Goal: Find specific page/section: Find specific page/section

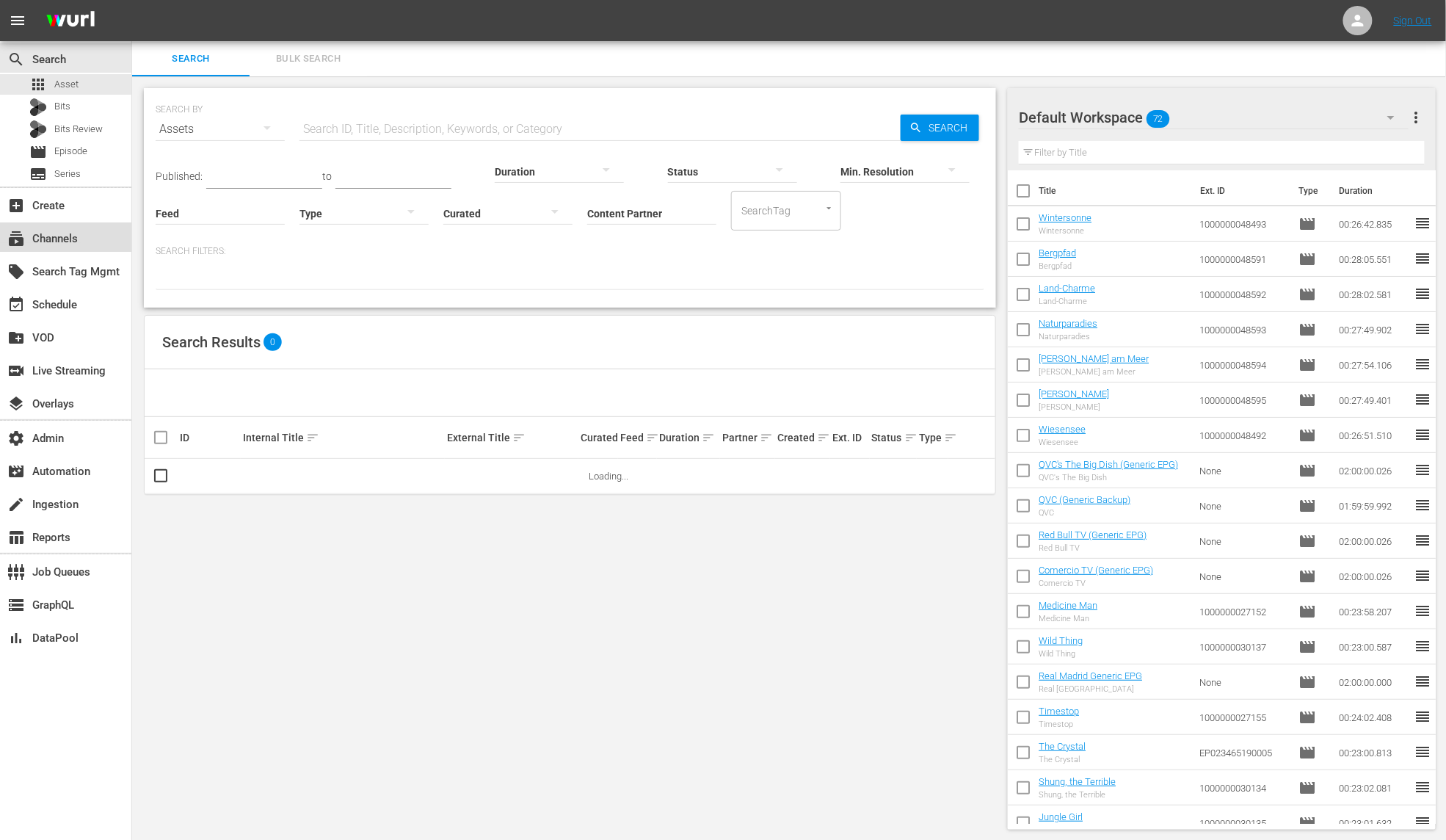
click at [67, 243] on div "subscriptions Channels" at bounding box center [41, 236] width 82 height 14
click at [78, 231] on div "subscriptions Channels" at bounding box center [41, 236] width 82 height 14
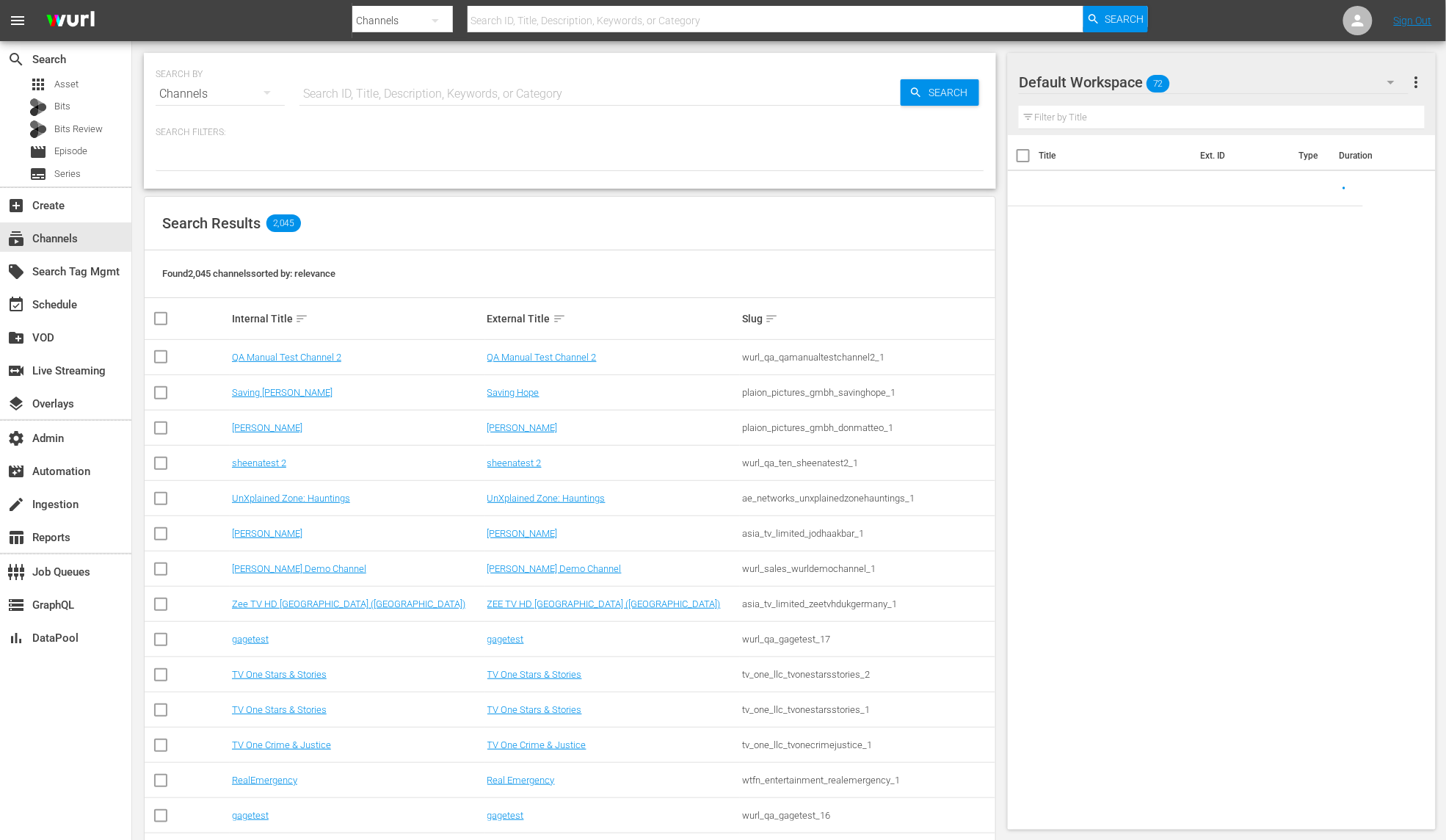
click at [373, 109] on input "text" at bounding box center [600, 93] width 601 height 35
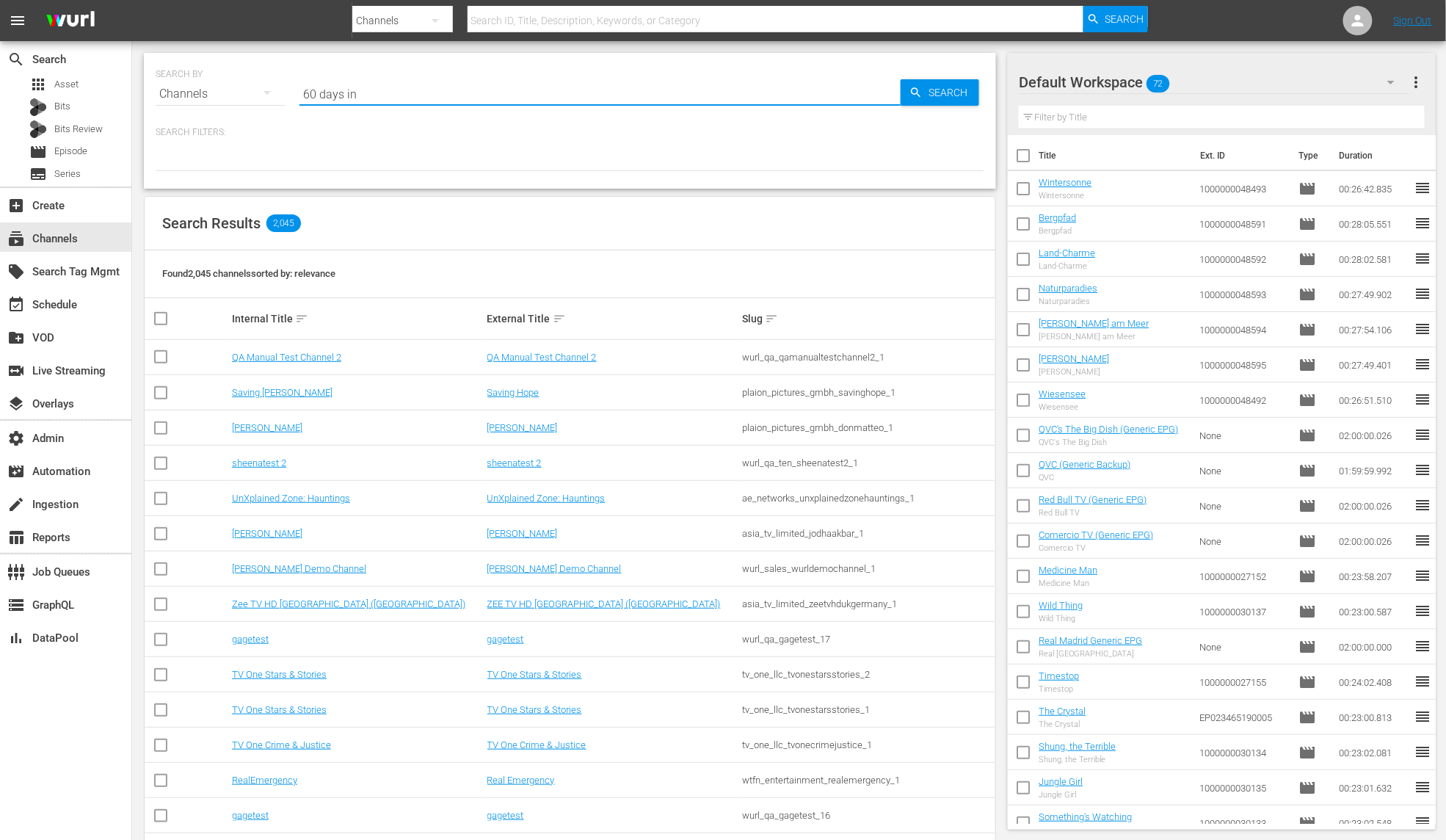
type input "60 days in"
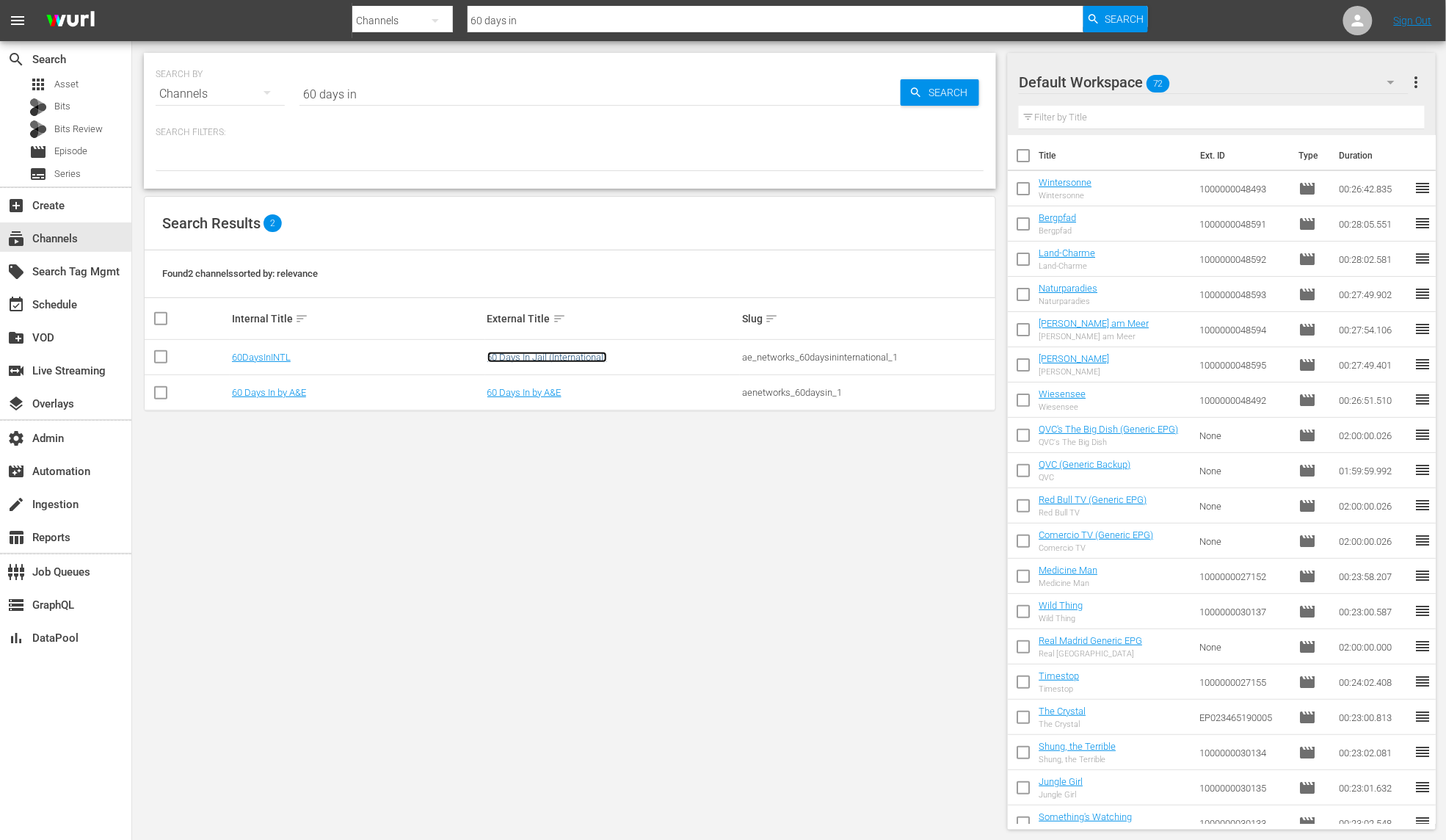
click at [597, 360] on link "60 Days In Jail (International)" at bounding box center [547, 357] width 120 height 11
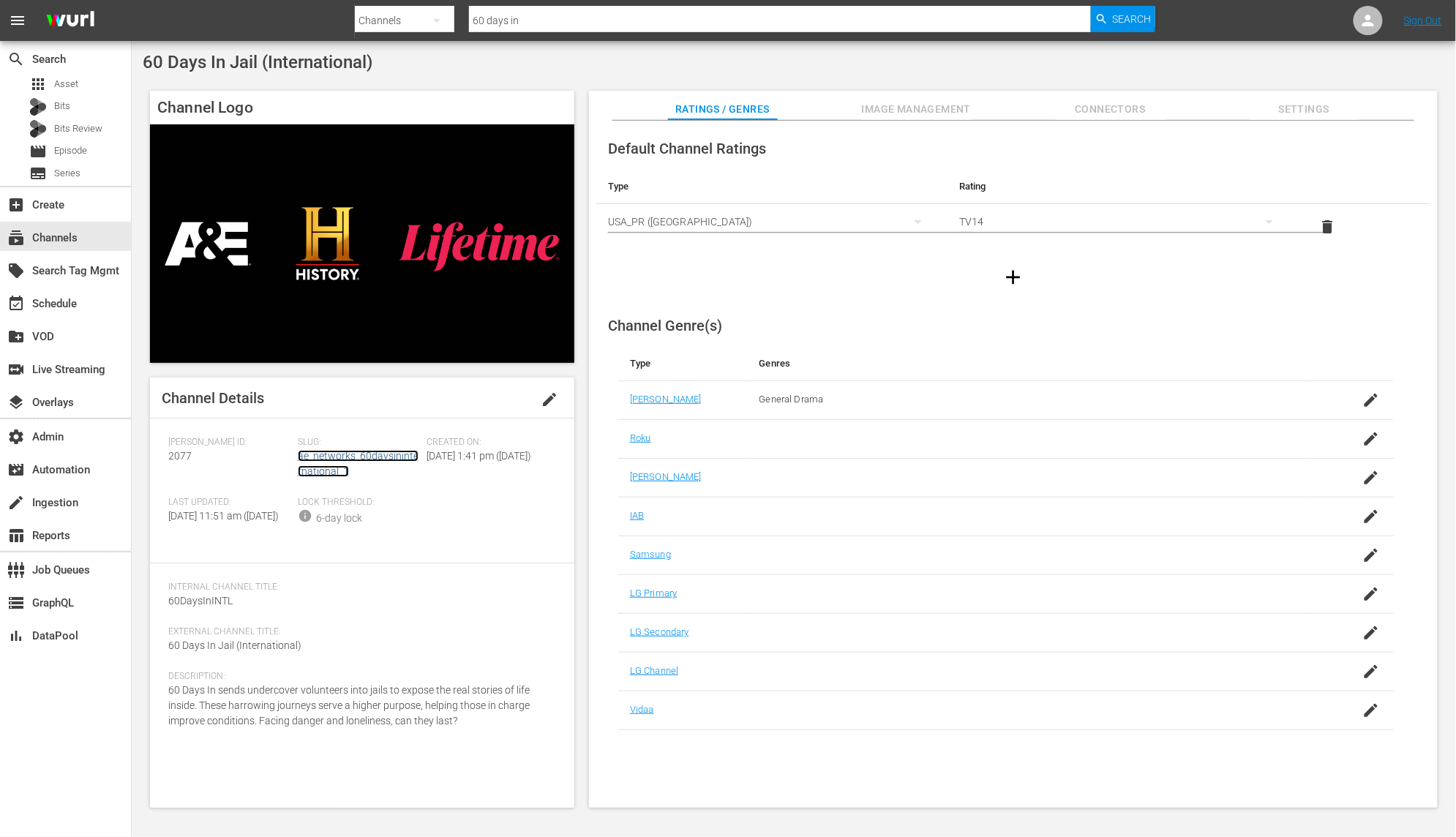
click at [374, 453] on link "ae_networks_60daysininternational_1" at bounding box center [358, 464] width 121 height 27
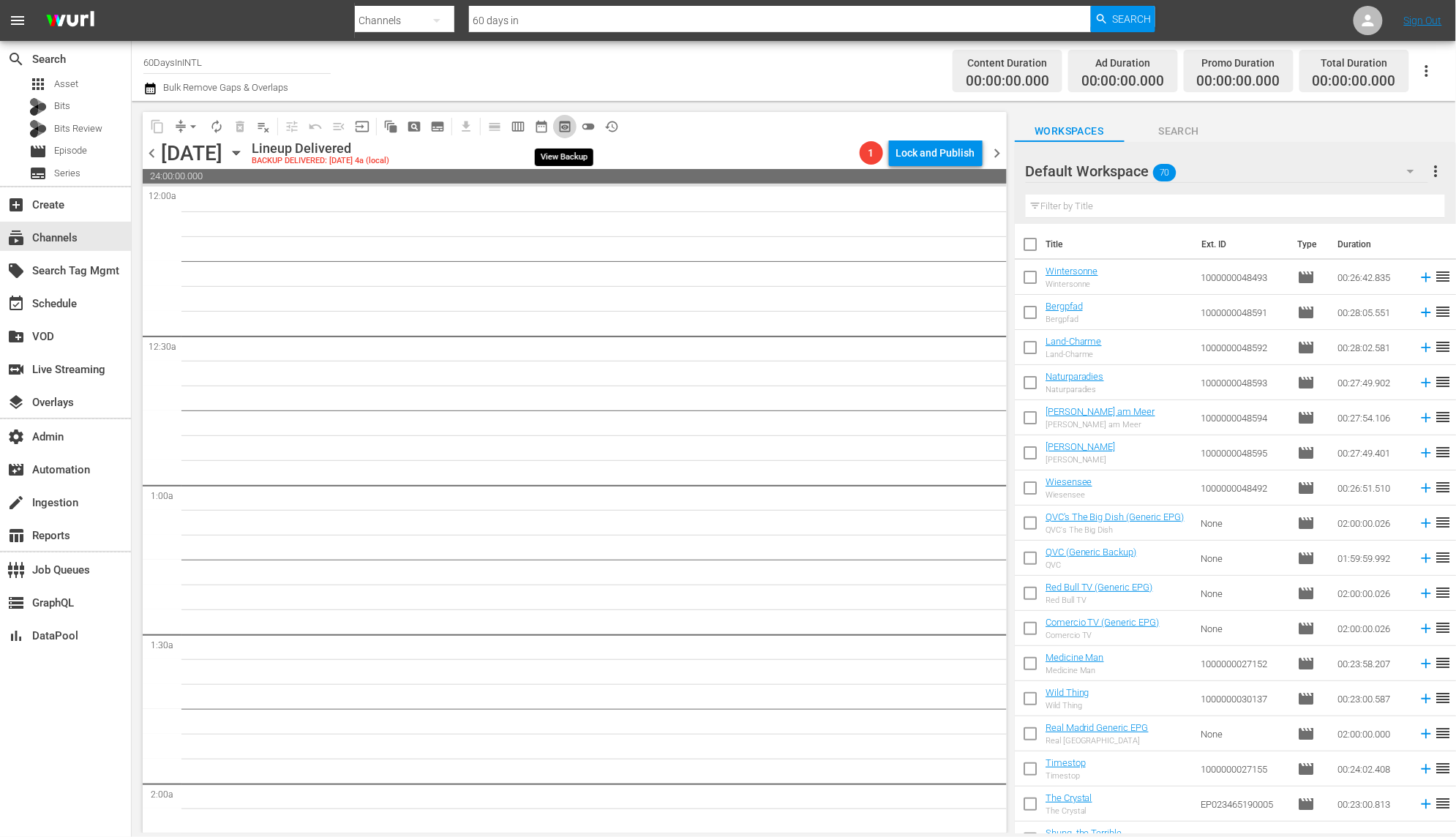
click at [567, 122] on span "preview_outlined" at bounding box center [565, 126] width 14 height 14
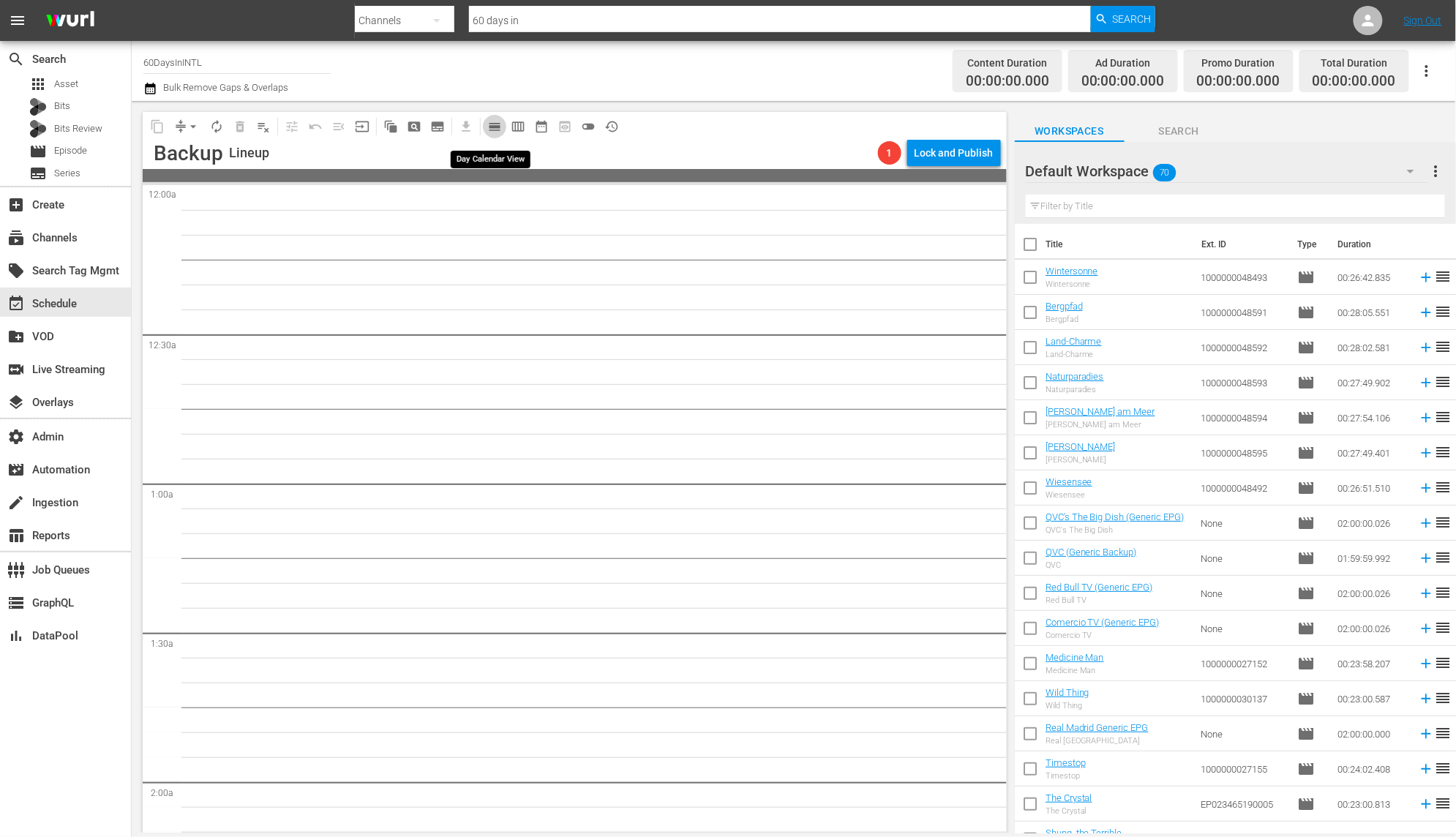
click at [488, 123] on span "calendar_view_day_outlined" at bounding box center [494, 126] width 14 height 14
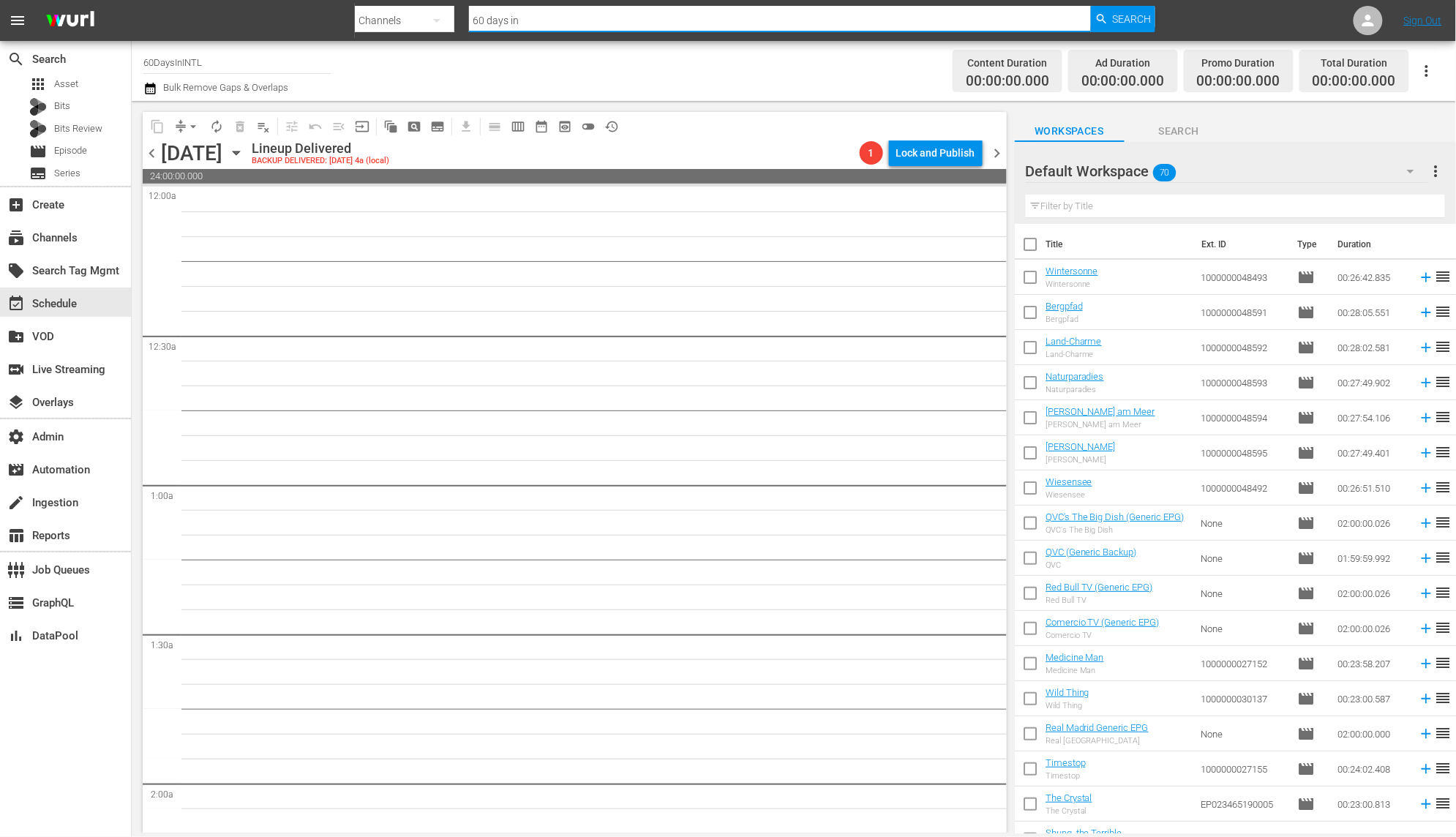
drag, startPoint x: 530, startPoint y: 22, endPoint x: 413, endPoint y: 17, distance: 117.1
click at [413, 17] on div "Search By Channels Search ID, Title, Description, Keywords, or Category 60 days…" at bounding box center [755, 20] width 801 height 35
type input "[PERSON_NAME]"
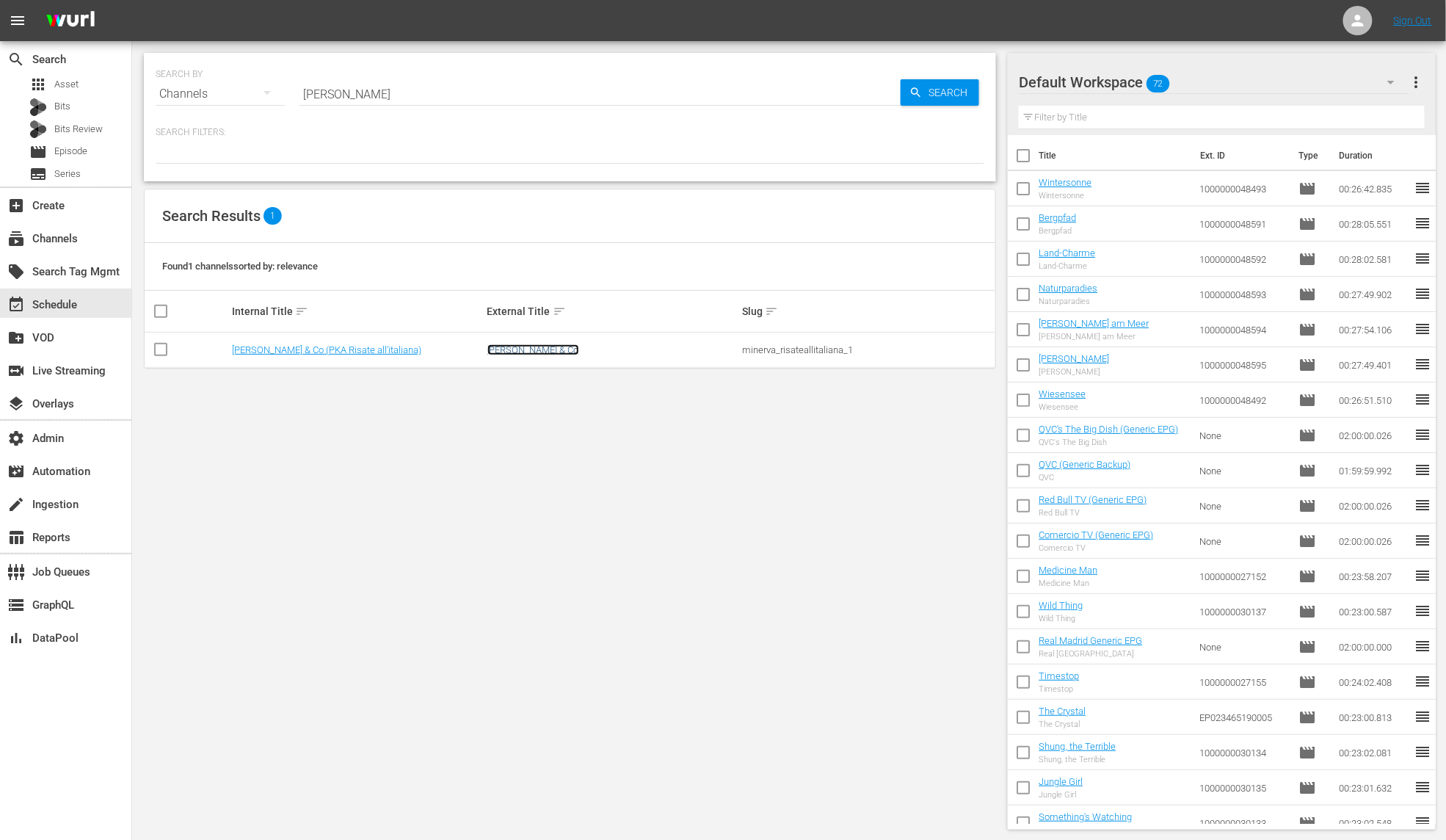
click at [526, 351] on link "[PERSON_NAME] & Co" at bounding box center [532, 349] width 91 height 11
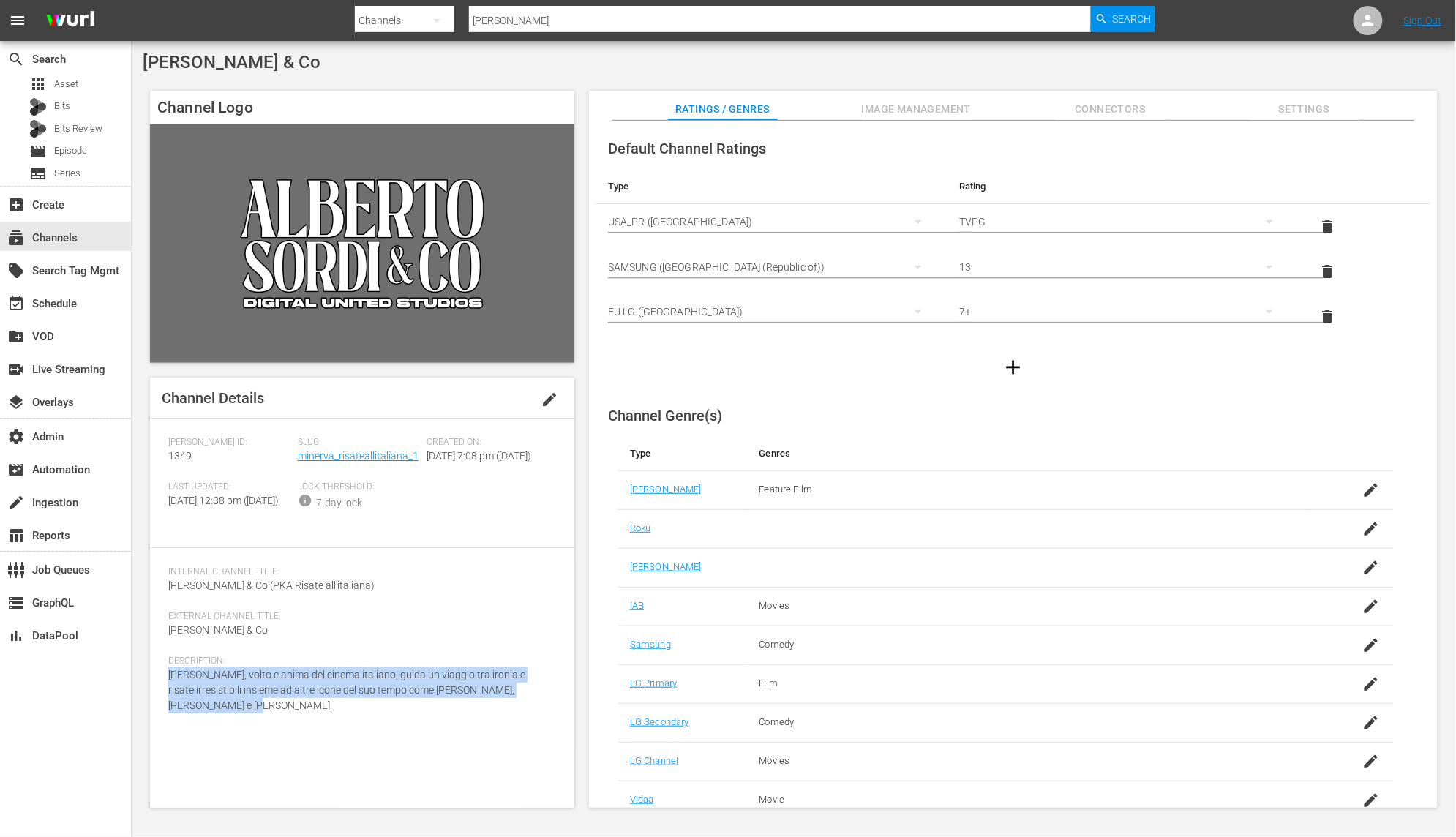
drag, startPoint x: 237, startPoint y: 735, endPoint x: 157, endPoint y: 698, distance: 88.1
click at [157, 698] on div "Channel Details edit [PERSON_NAME] ID: 1349 Slug: minerva_risateallitaliana_1 C…" at bounding box center [362, 592] width 424 height 430
copy span "[PERSON_NAME], volto e anima del cinema italiano, guida un viaggio tra ironia e…"
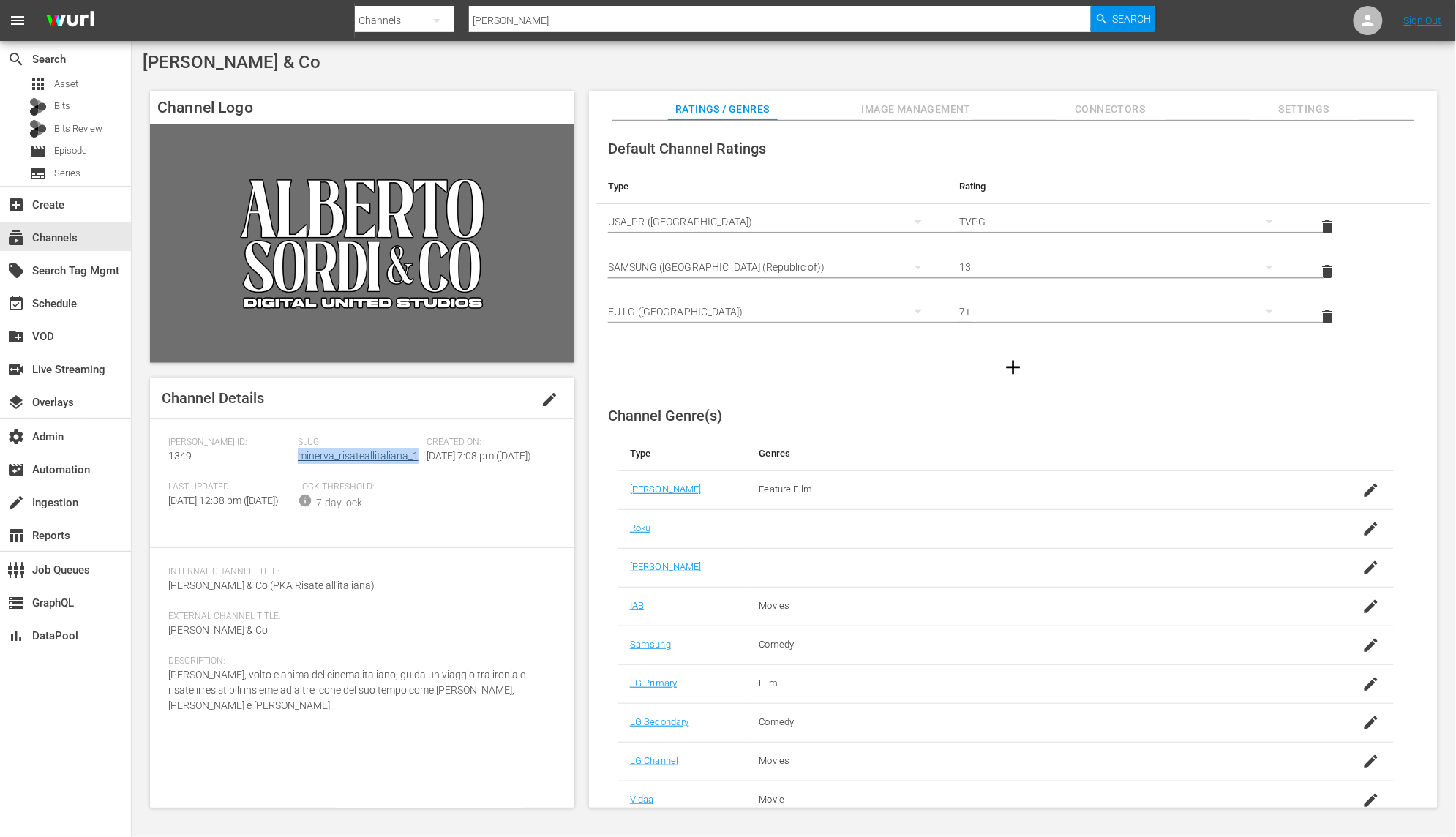
drag, startPoint x: 423, startPoint y: 455, endPoint x: 297, endPoint y: 460, distance: 126.1
click at [298, 460] on div "Slug: minerva_risateallitaliana_1" at bounding box center [363, 458] width 130 height 44
copy link "minerva_risateallitaliana_1"
drag, startPoint x: 207, startPoint y: 460, endPoint x: 160, endPoint y: 461, distance: 47.0
click at [160, 461] on div "Channel Details edit [PERSON_NAME] ID: 1349 Slug: minerva_risateallitaliana_1 C…" at bounding box center [362, 592] width 424 height 430
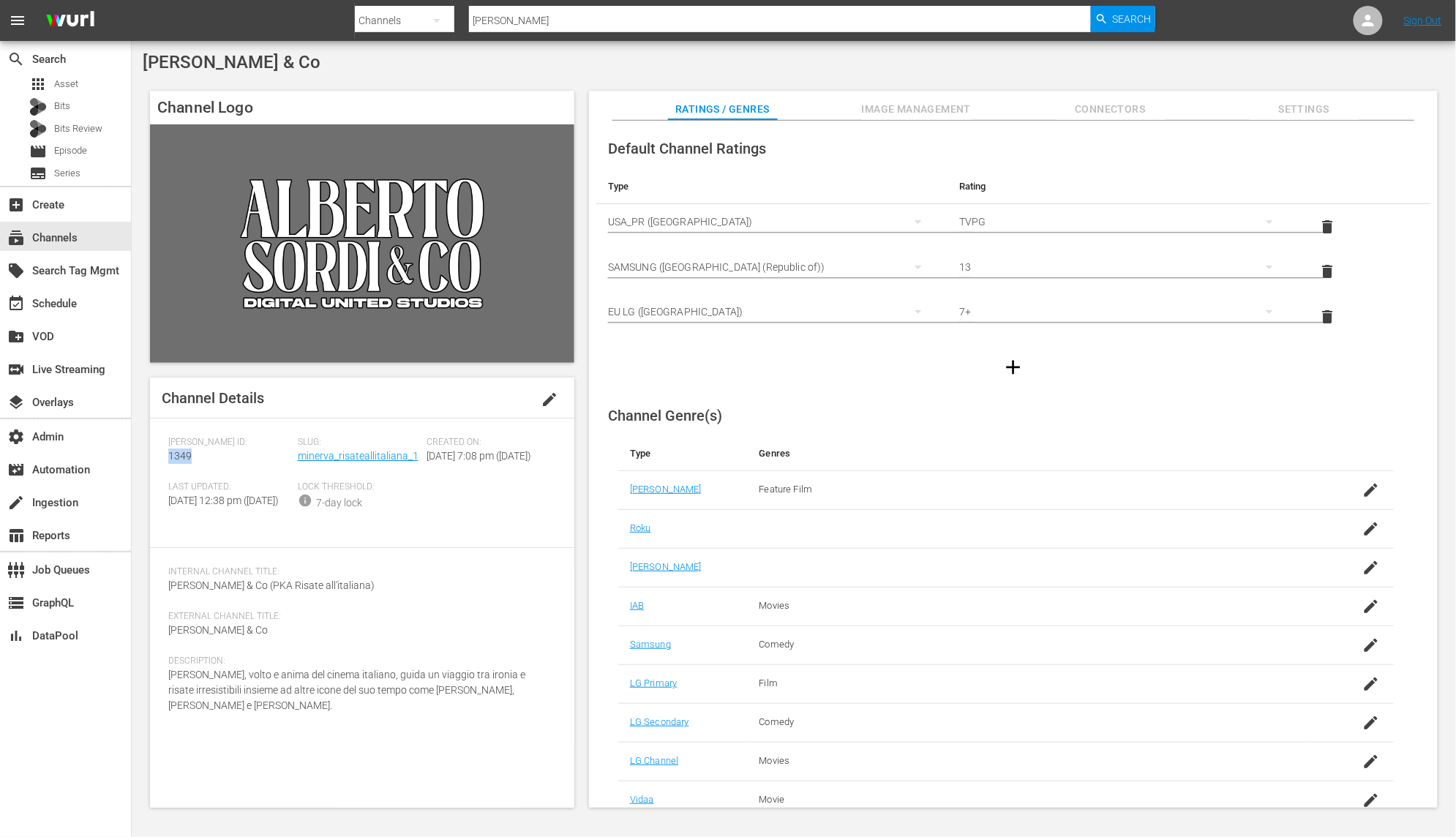
copy span "1349"
click at [335, 454] on link "minerva_risateallitaliana_1" at bounding box center [358, 455] width 121 height 12
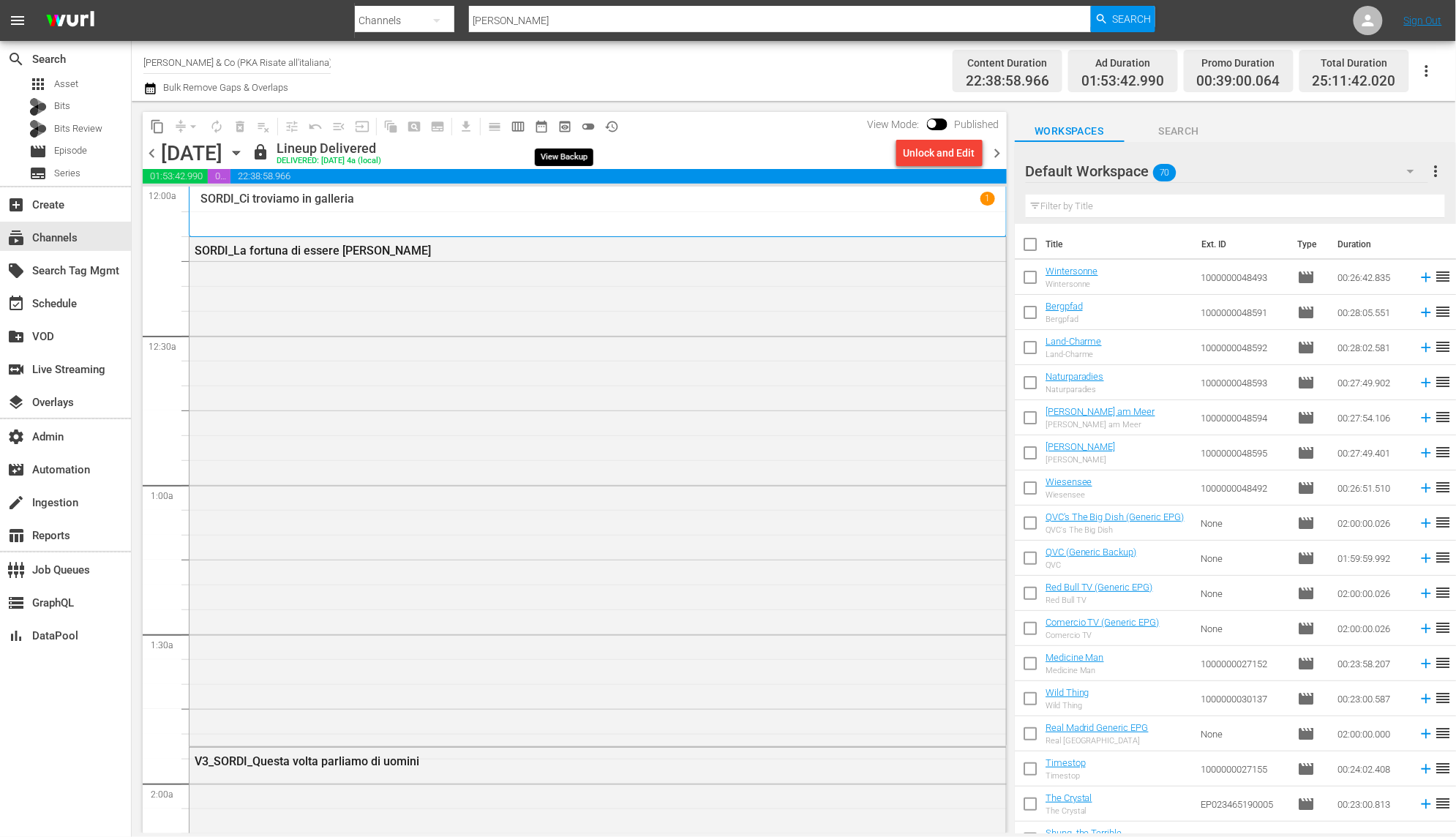
click at [567, 129] on span "preview_outlined" at bounding box center [565, 126] width 14 height 14
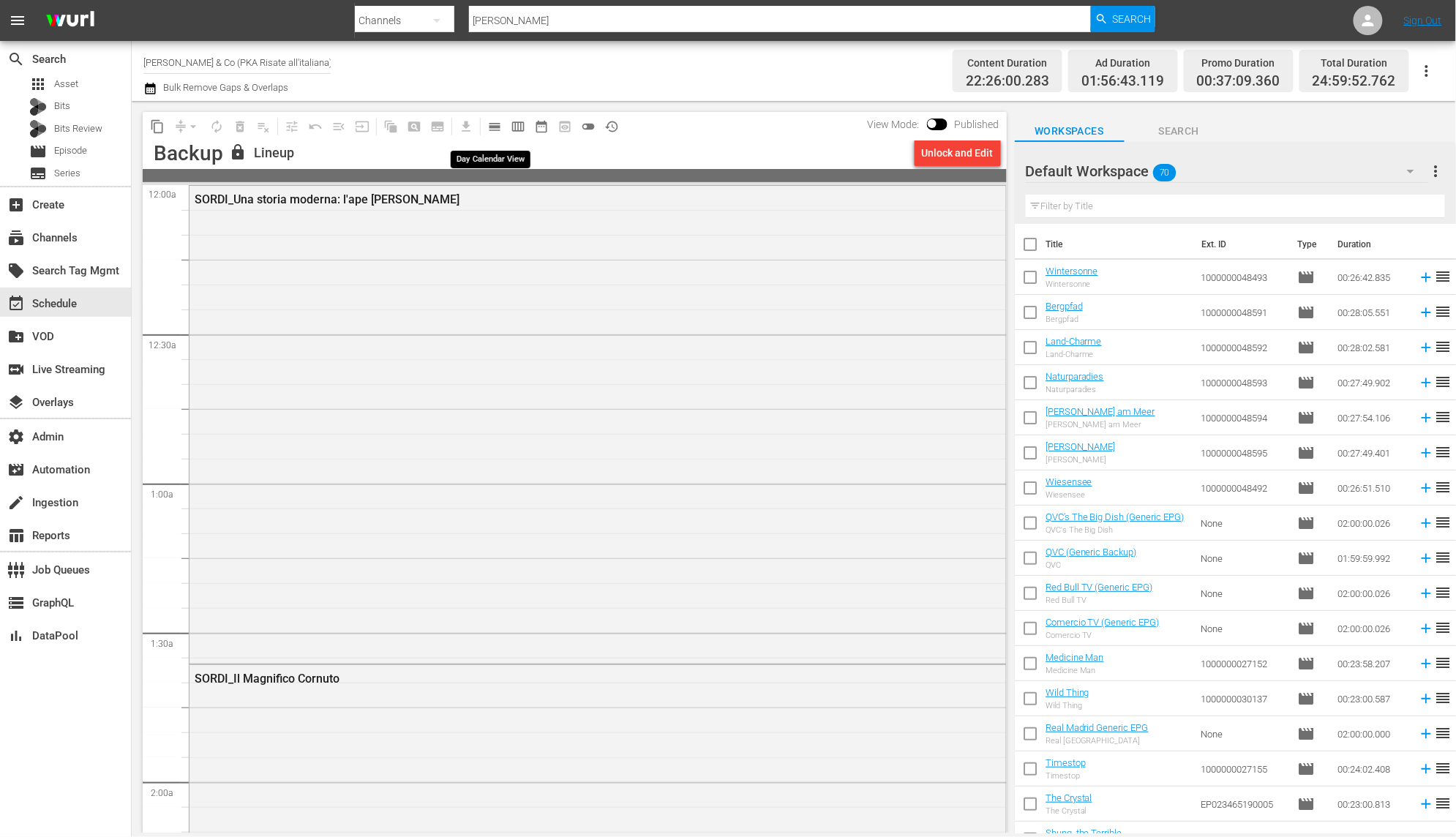
click at [494, 130] on span "calendar_view_day_outlined" at bounding box center [494, 126] width 14 height 14
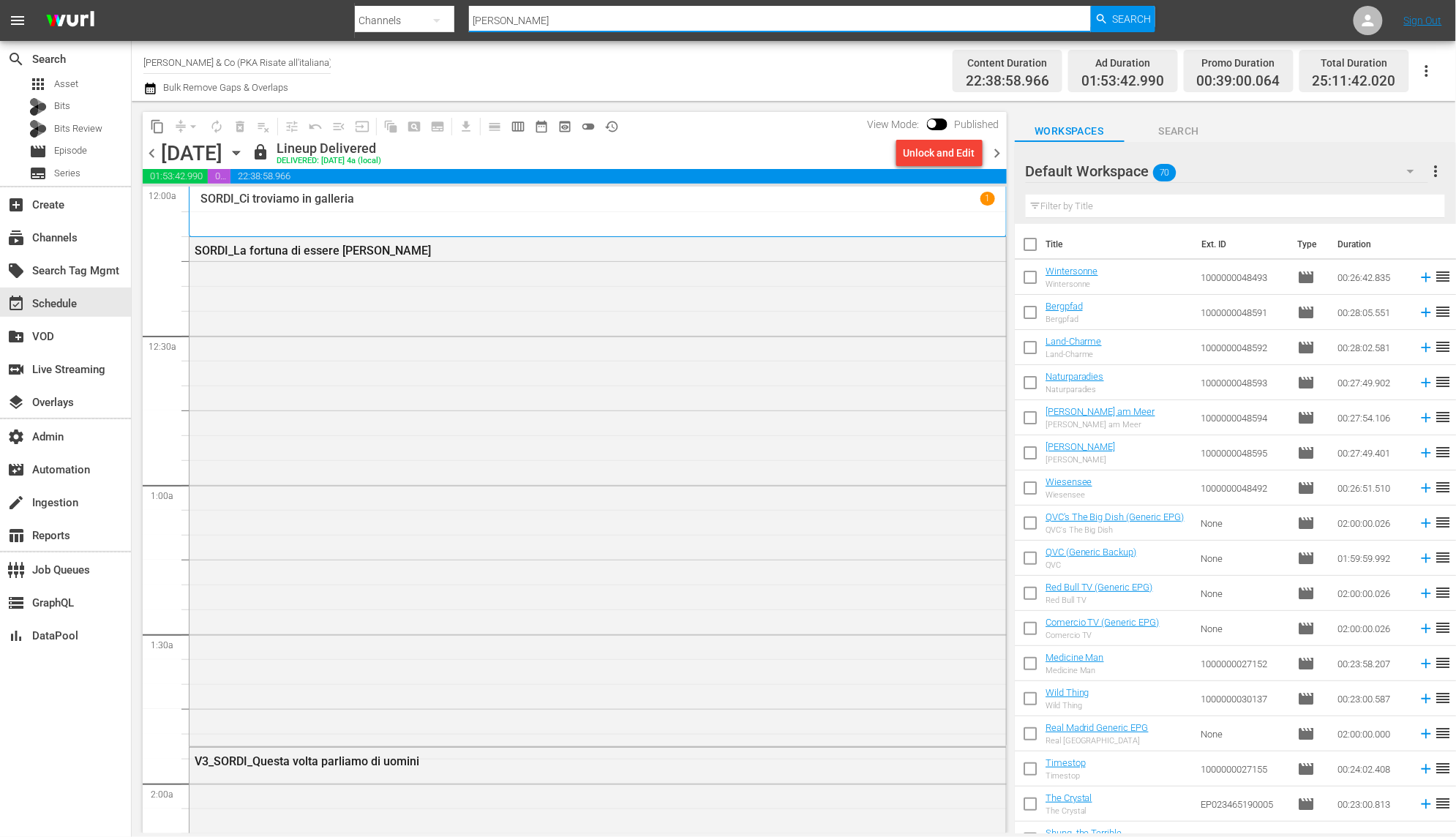
drag, startPoint x: 533, startPoint y: 23, endPoint x: 391, endPoint y: 15, distance: 142.2
click at [391, 15] on div "Search By Channels Search ID, Title, Description, Keywords, or Category [PERSON…" at bounding box center [755, 20] width 801 height 35
type input "cinewestern"
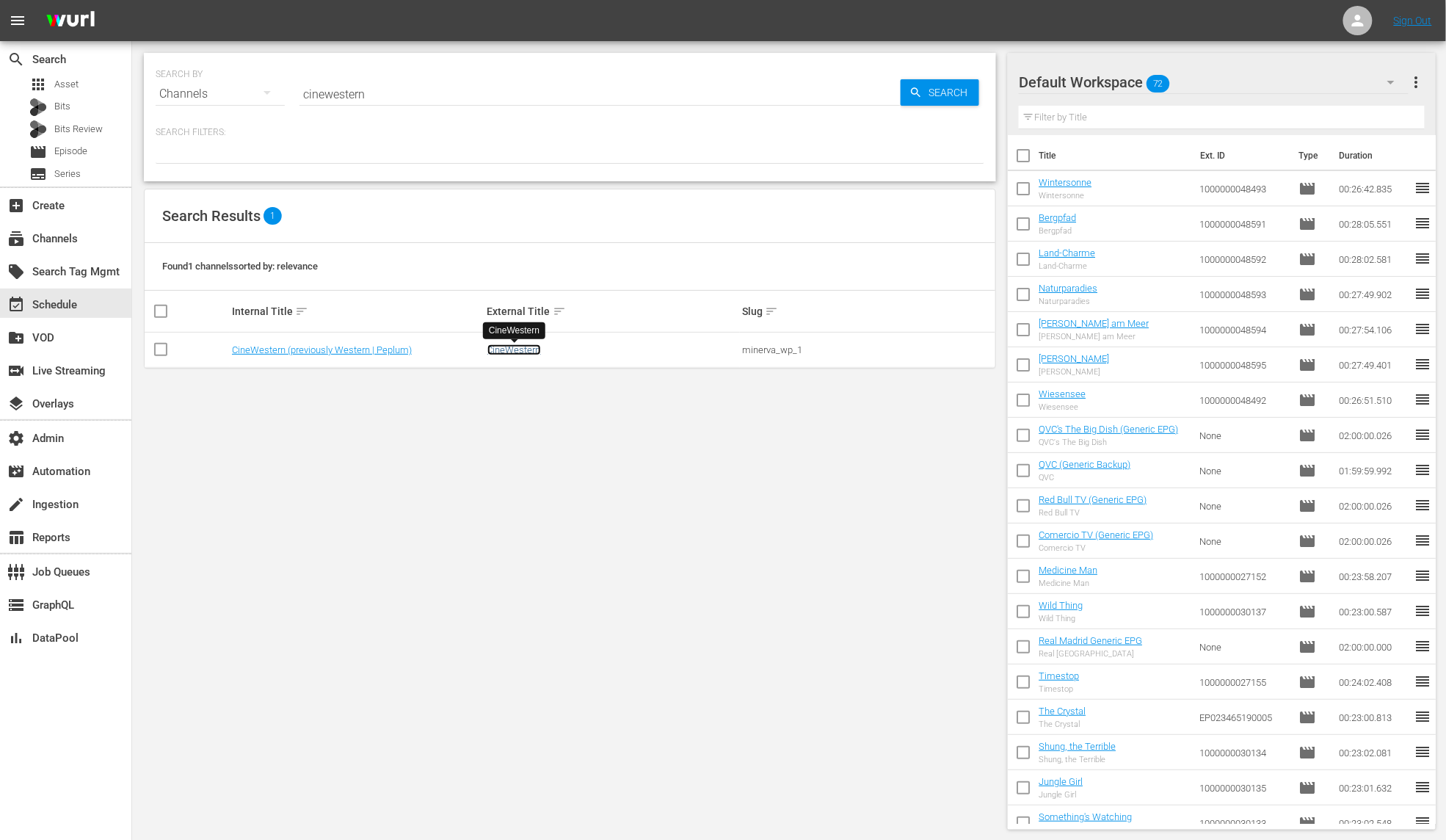
click at [530, 353] on link "CineWestern" at bounding box center [513, 349] width 53 height 11
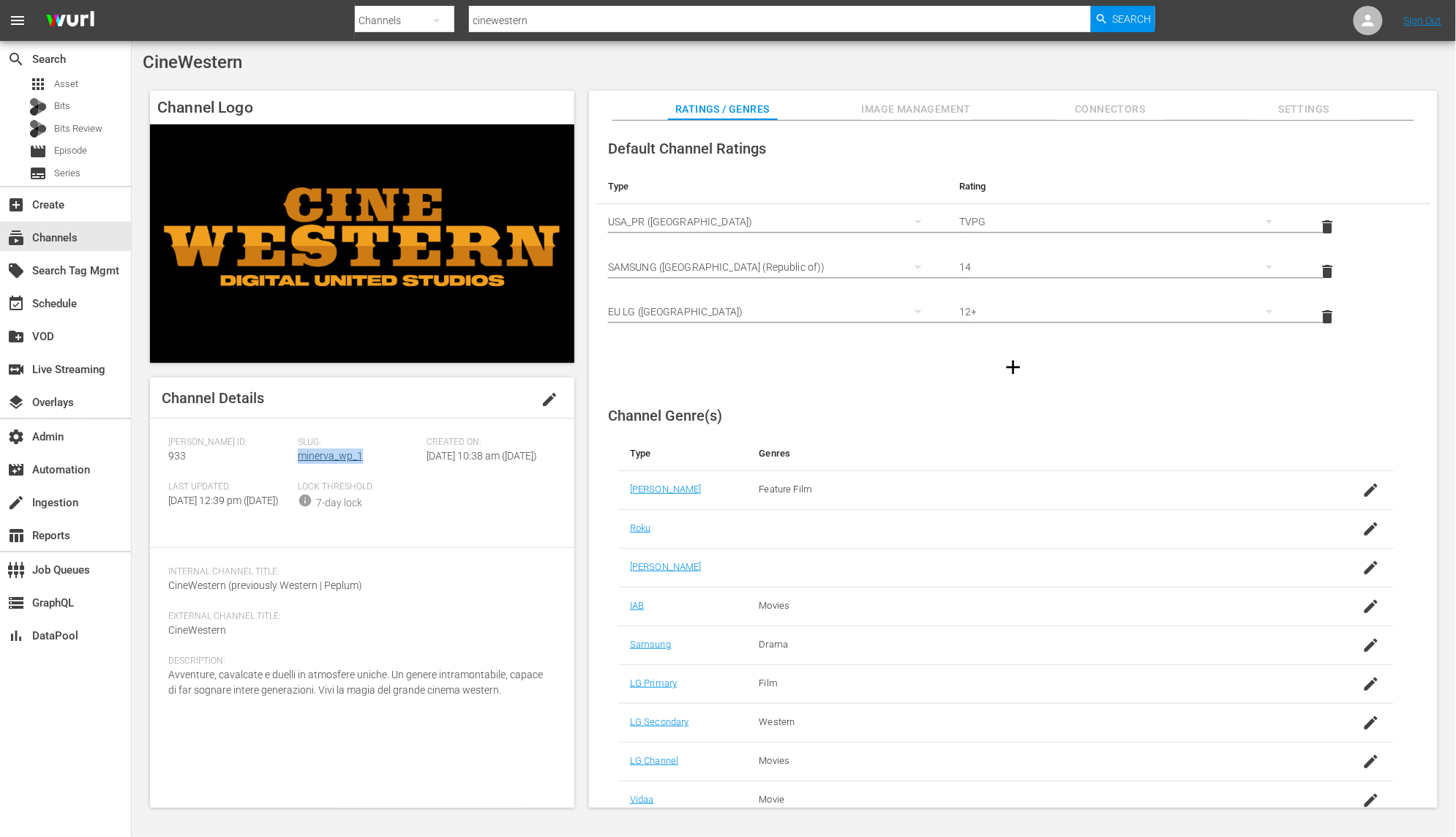
drag, startPoint x: 372, startPoint y: 462, endPoint x: 298, endPoint y: 462, distance: 74.0
click at [298, 462] on div "Slug: minerva_wp_1" at bounding box center [363, 458] width 130 height 44
copy link "minerva_wp_1"
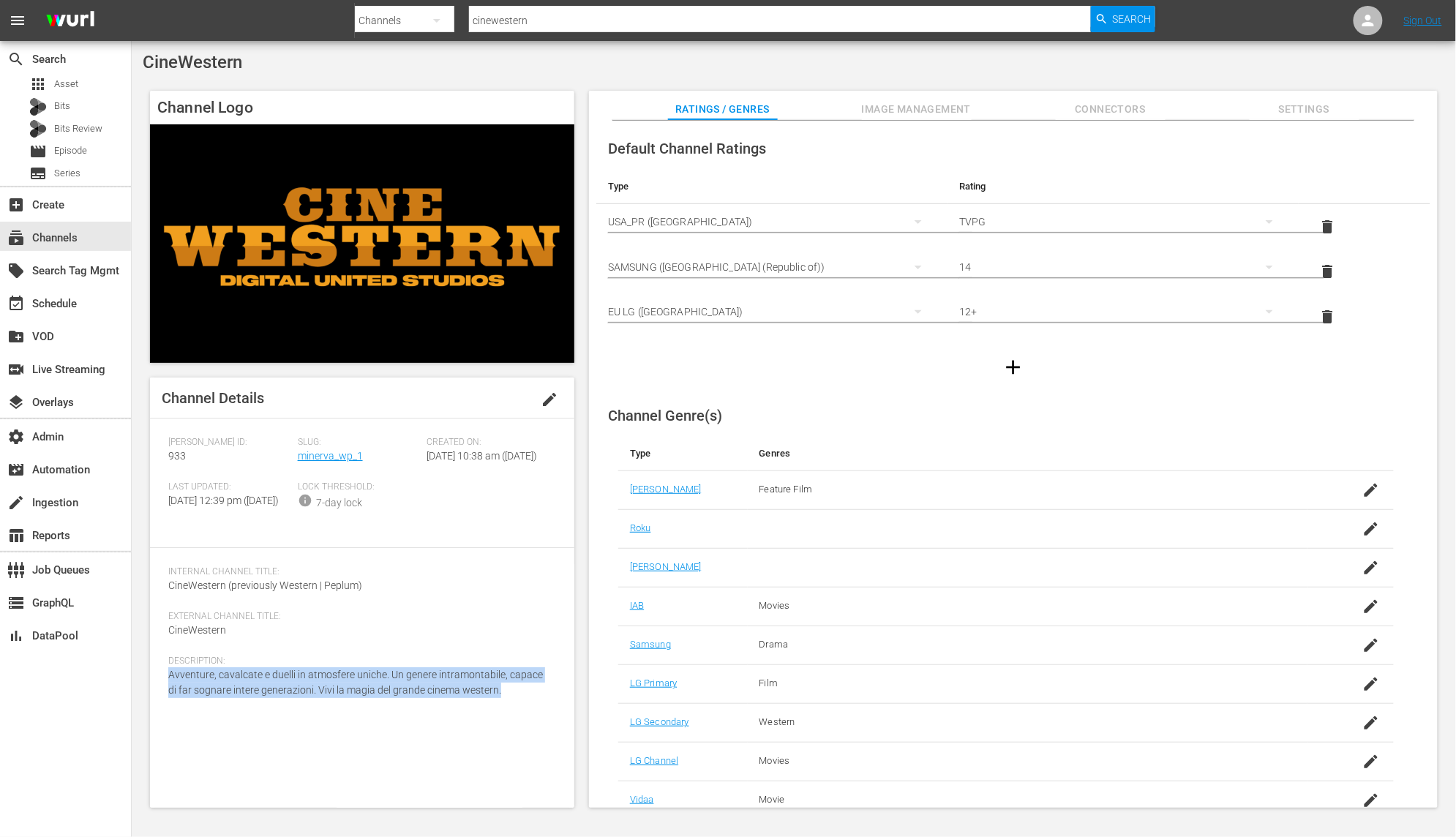
drag, startPoint x: 417, startPoint y: 720, endPoint x: 155, endPoint y: 707, distance: 262.3
click at [155, 707] on div "Channel Details edit [PERSON_NAME] ID: 933 Slug: minerva_wp_1 Created On: [DATE…" at bounding box center [362, 592] width 424 height 430
copy span "Avventure, cavalcate e duelli in atmosfere uniche. Un genere intramontabile, ca…"
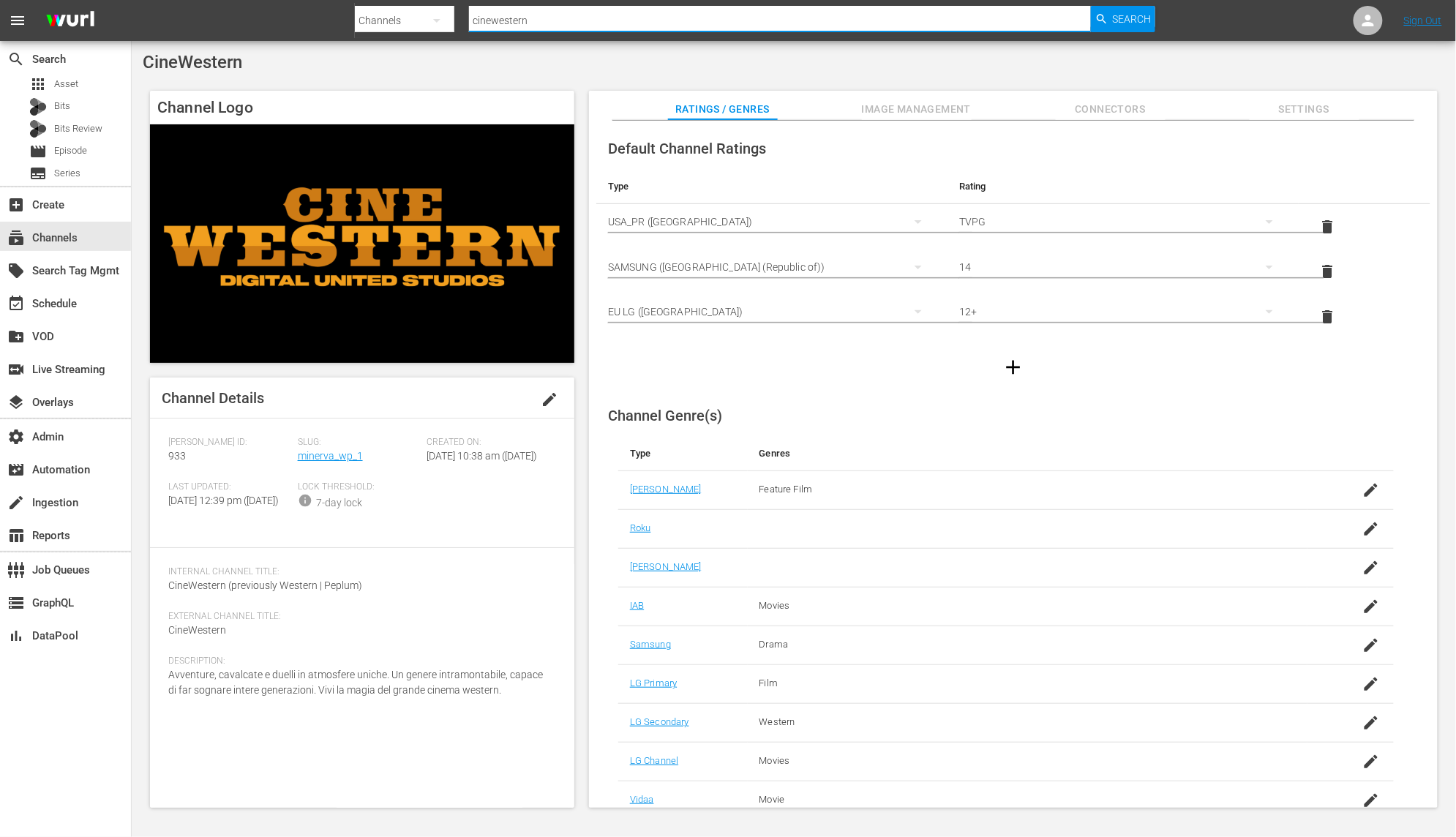
drag, startPoint x: 597, startPoint y: 25, endPoint x: 527, endPoint y: 14, distance: 70.9
click at [527, 14] on input "cinewestern" at bounding box center [779, 20] width 622 height 35
type input "real emergency"
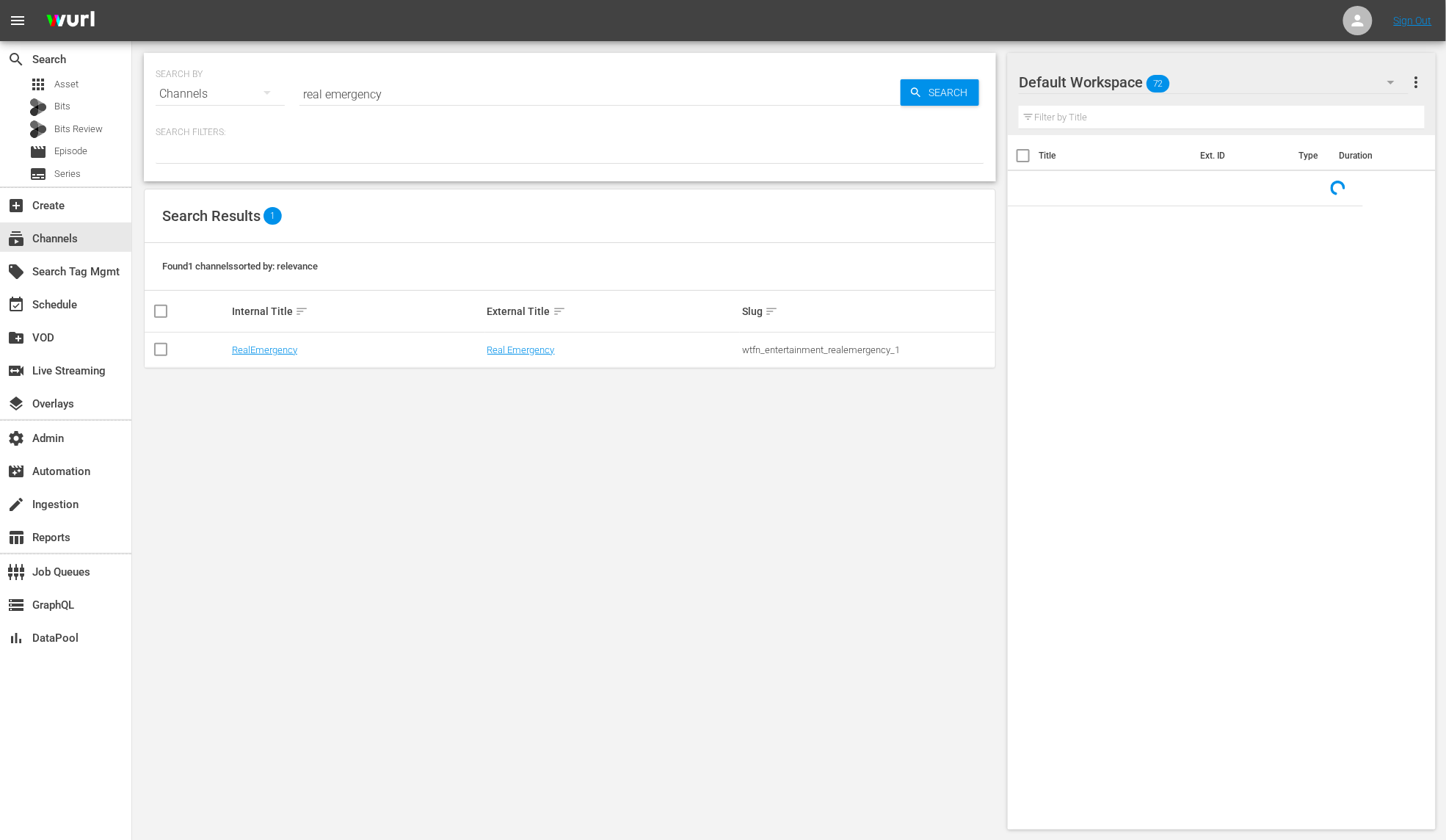
click at [530, 365] on td "Real Emergency" at bounding box center [613, 349] width 255 height 35
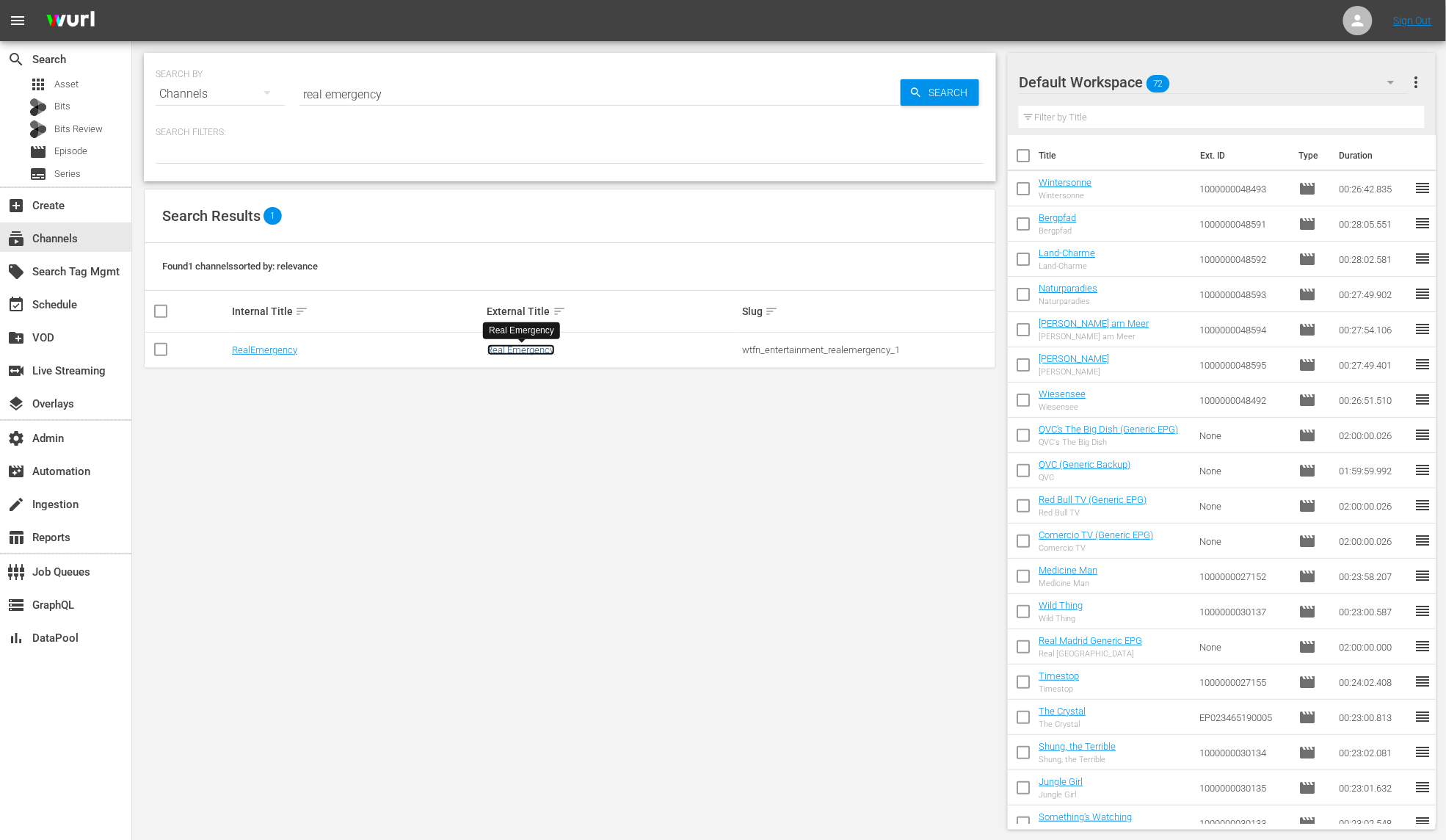
click at [530, 348] on link "Real Emergency" at bounding box center [521, 349] width 68 height 11
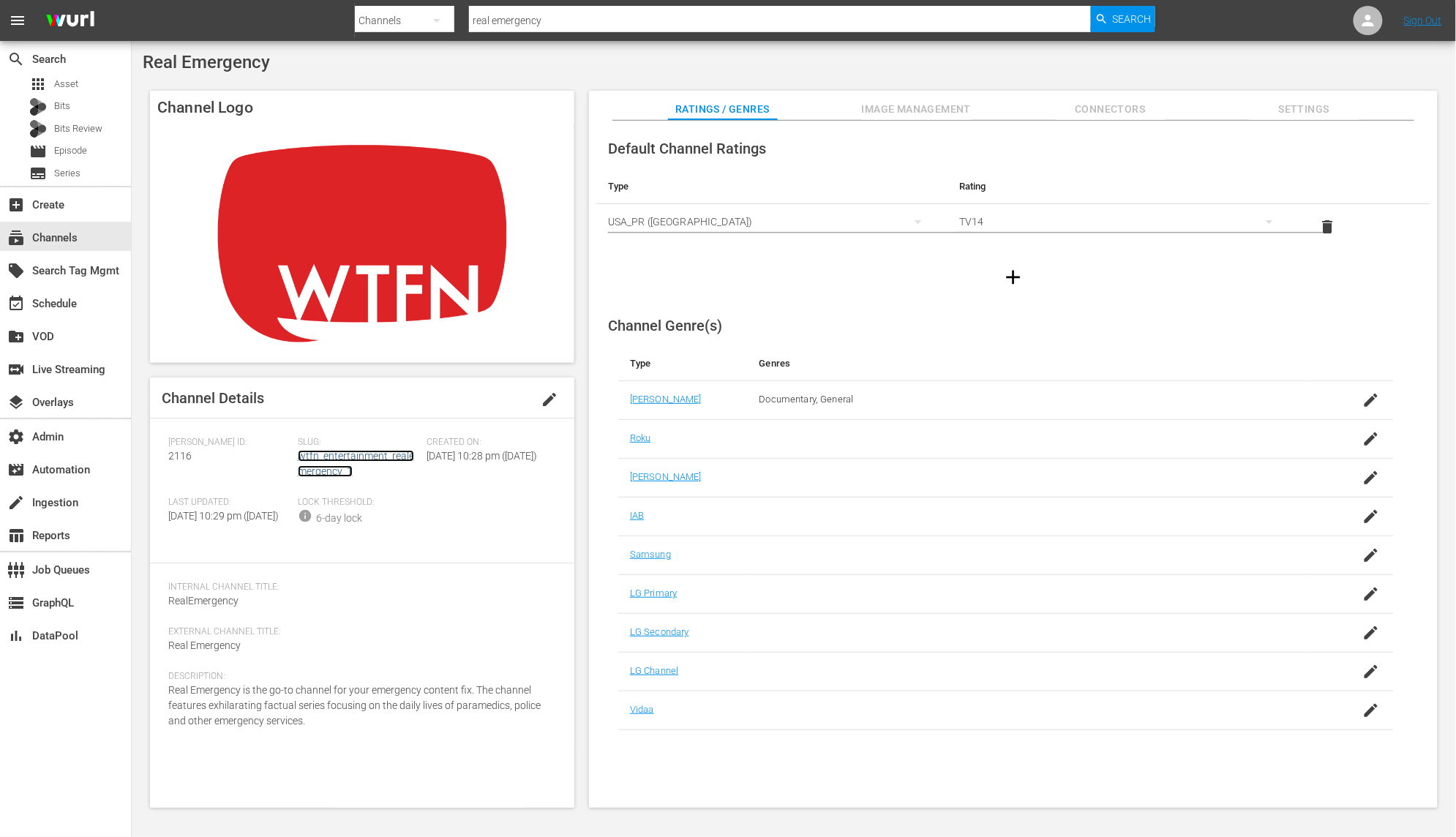
click at [392, 459] on link "wtfn_entertainment_realemergency_1" at bounding box center [355, 464] width 116 height 27
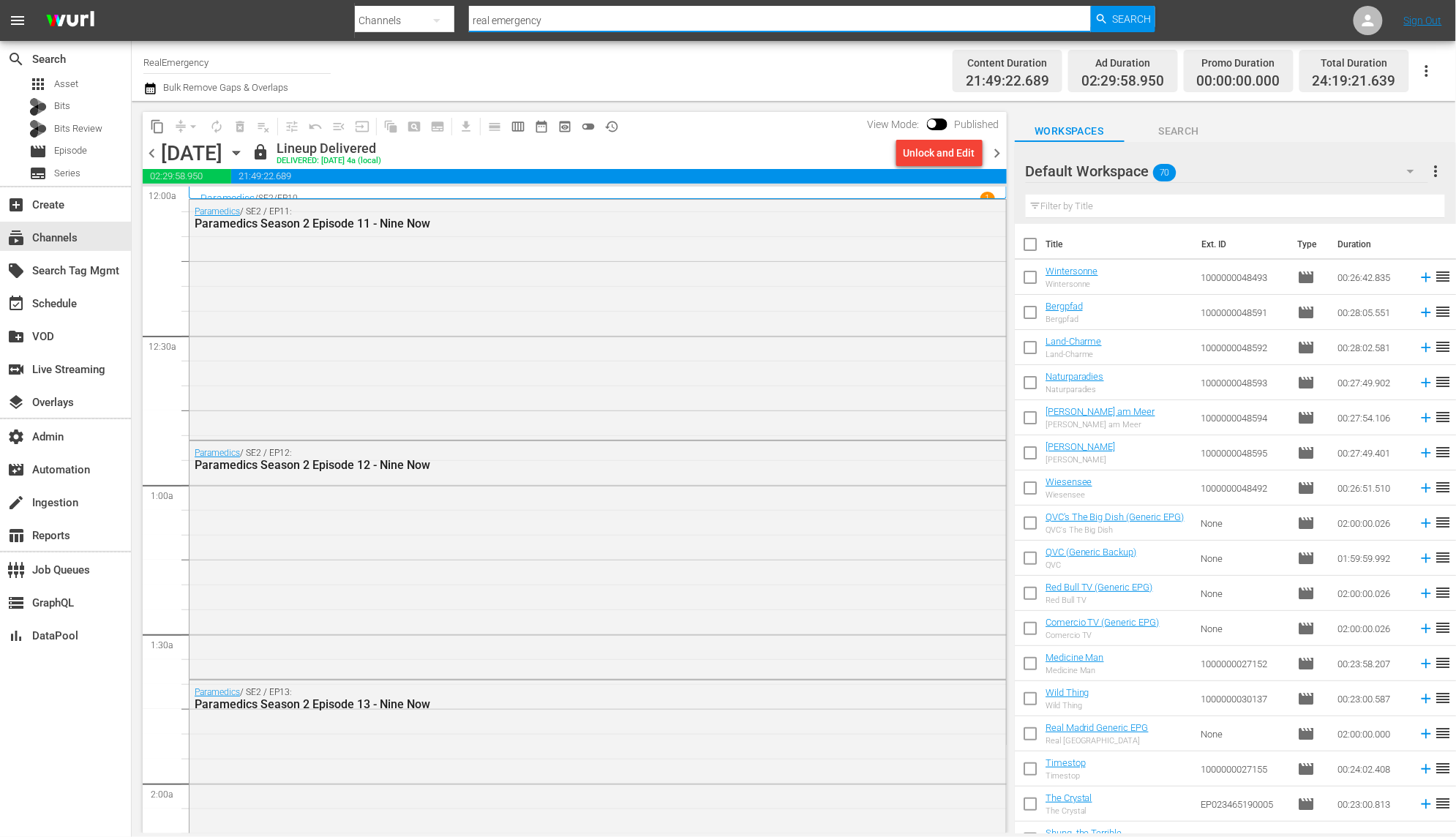
drag, startPoint x: 585, startPoint y: 22, endPoint x: 408, endPoint y: 4, distance: 177.9
click at [408, 4] on div "Search By Channels Search ID, Title, Description, Keywords, or Category real em…" at bounding box center [755, 20] width 801 height 35
type input "football"
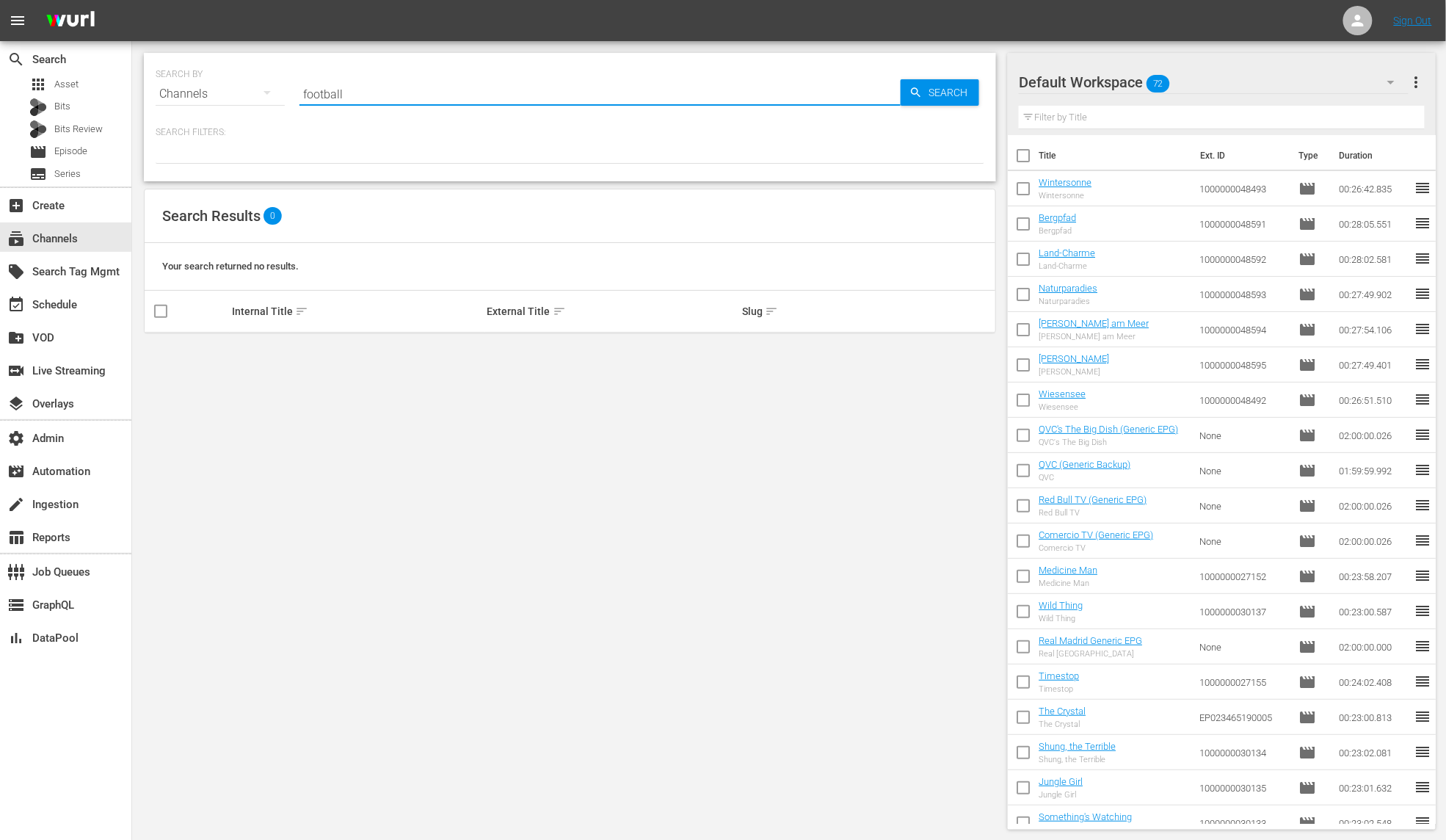
drag, startPoint x: 359, startPoint y: 92, endPoint x: 219, endPoint y: 94, distance: 140.0
click at [219, 94] on div "SEARCH BY Search By Channels Search ID, Title, Description, Keywords, or Catego…" at bounding box center [570, 85] width 828 height 52
paste input "coastline_partners"
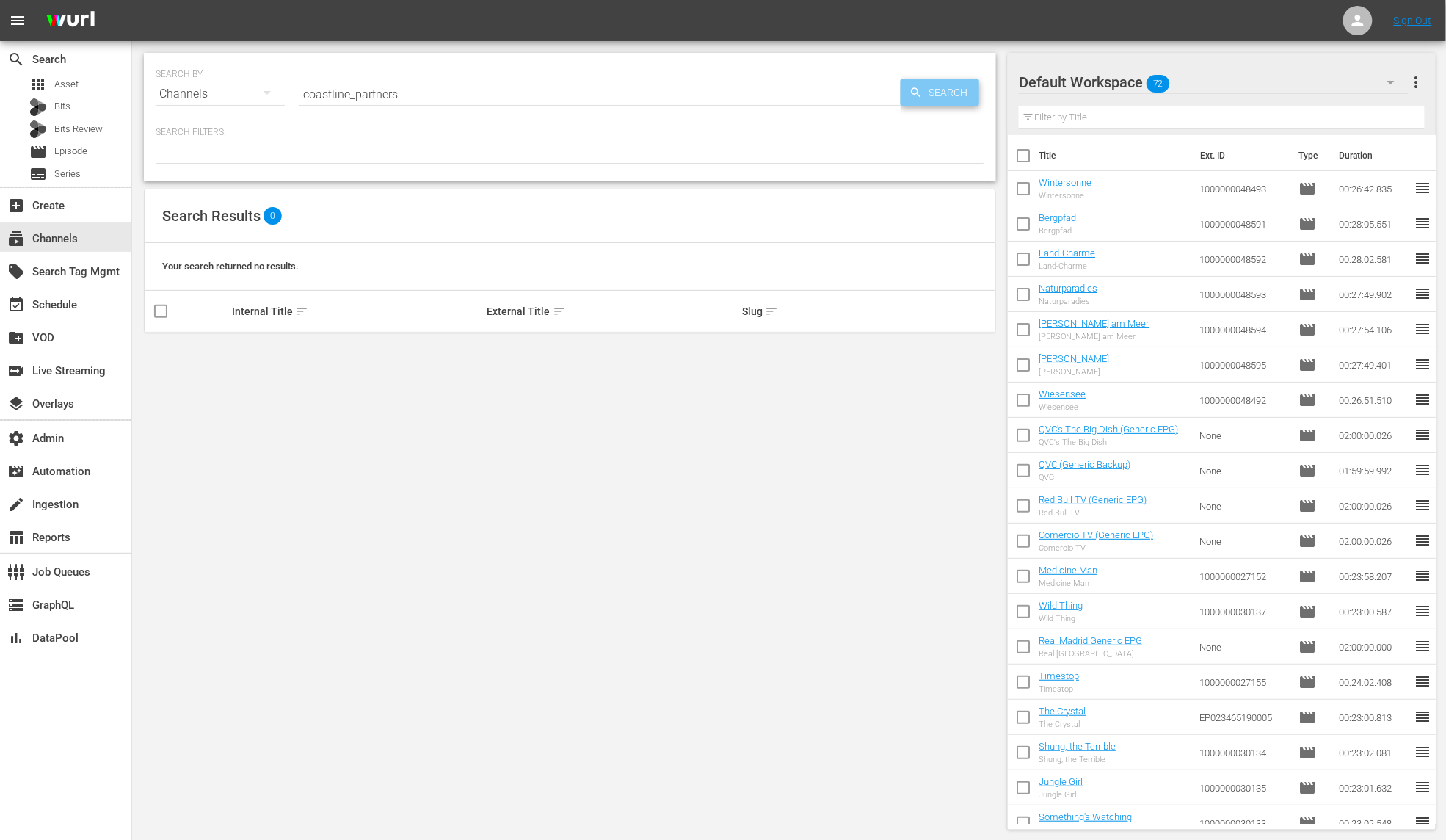
click at [945, 95] on span "Search" at bounding box center [951, 92] width 56 height 26
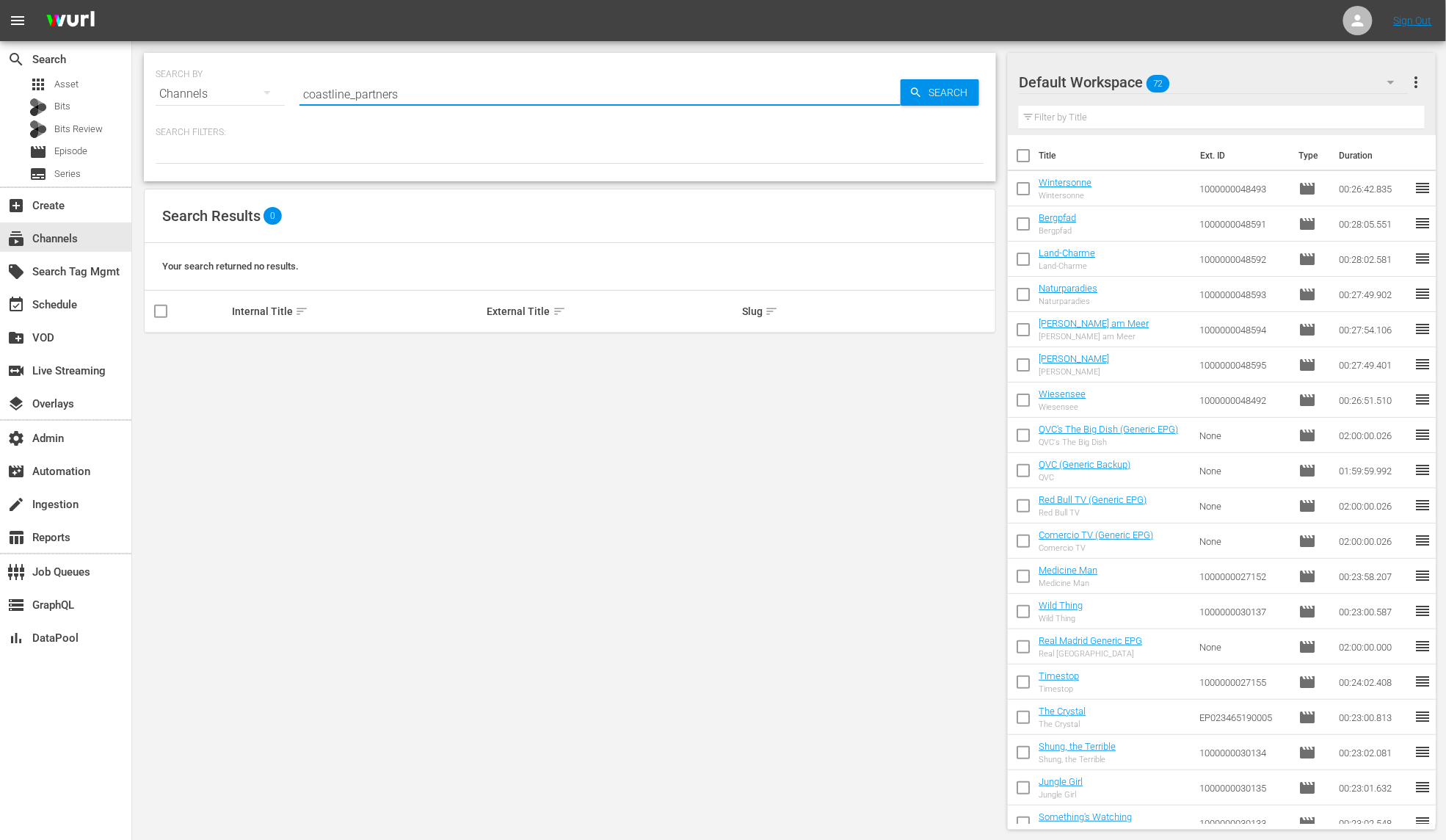
drag, startPoint x: 326, startPoint y: 93, endPoint x: 251, endPoint y: 93, distance: 75.0
click at [251, 93] on div "SEARCH BY Search By Channels Search ID, Title, Description, Keywords, or Catego…" at bounding box center [570, 85] width 828 height 52
type input "coastline_partners"
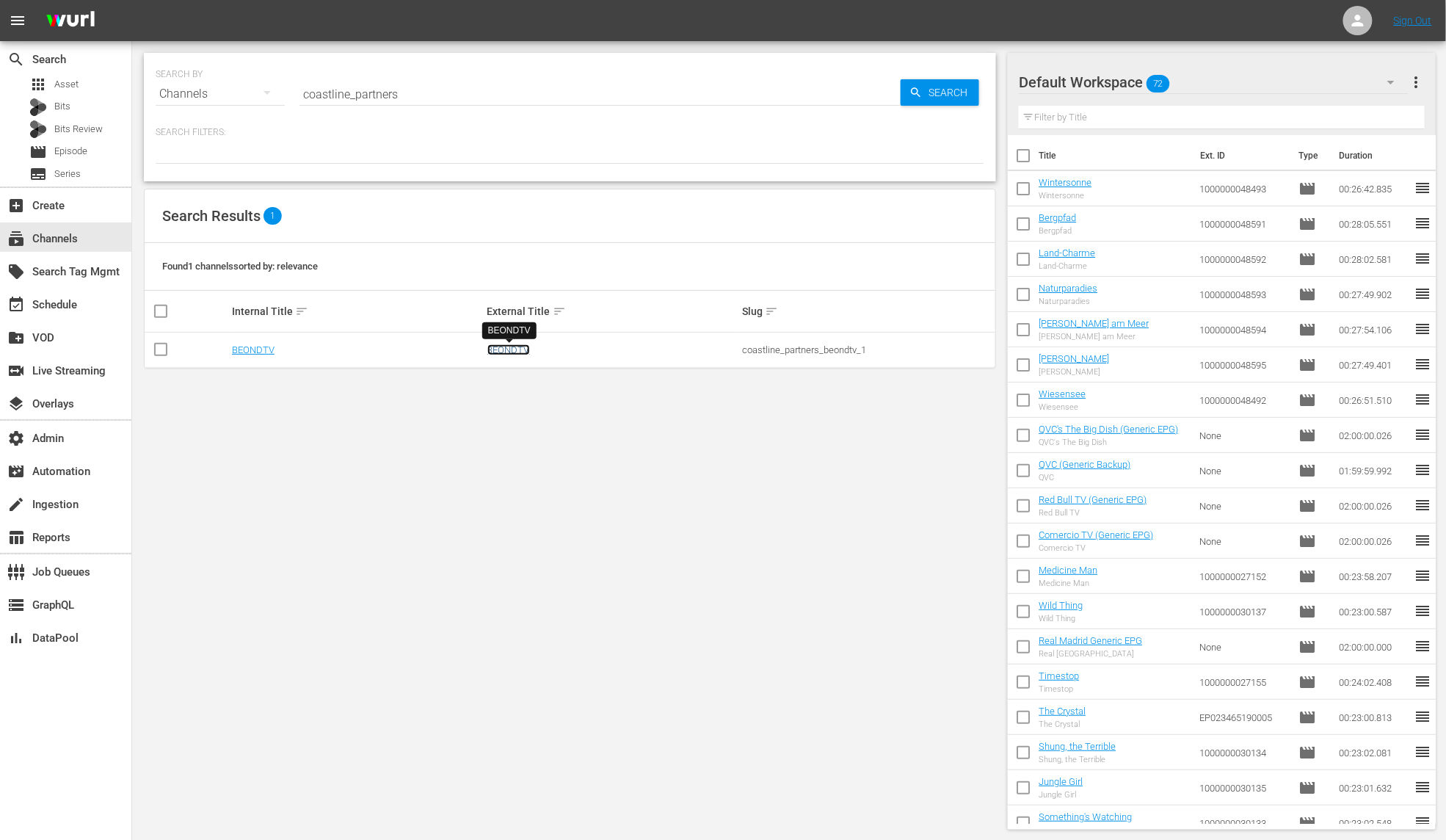
click at [512, 346] on link "BEONDTV" at bounding box center [508, 349] width 43 height 11
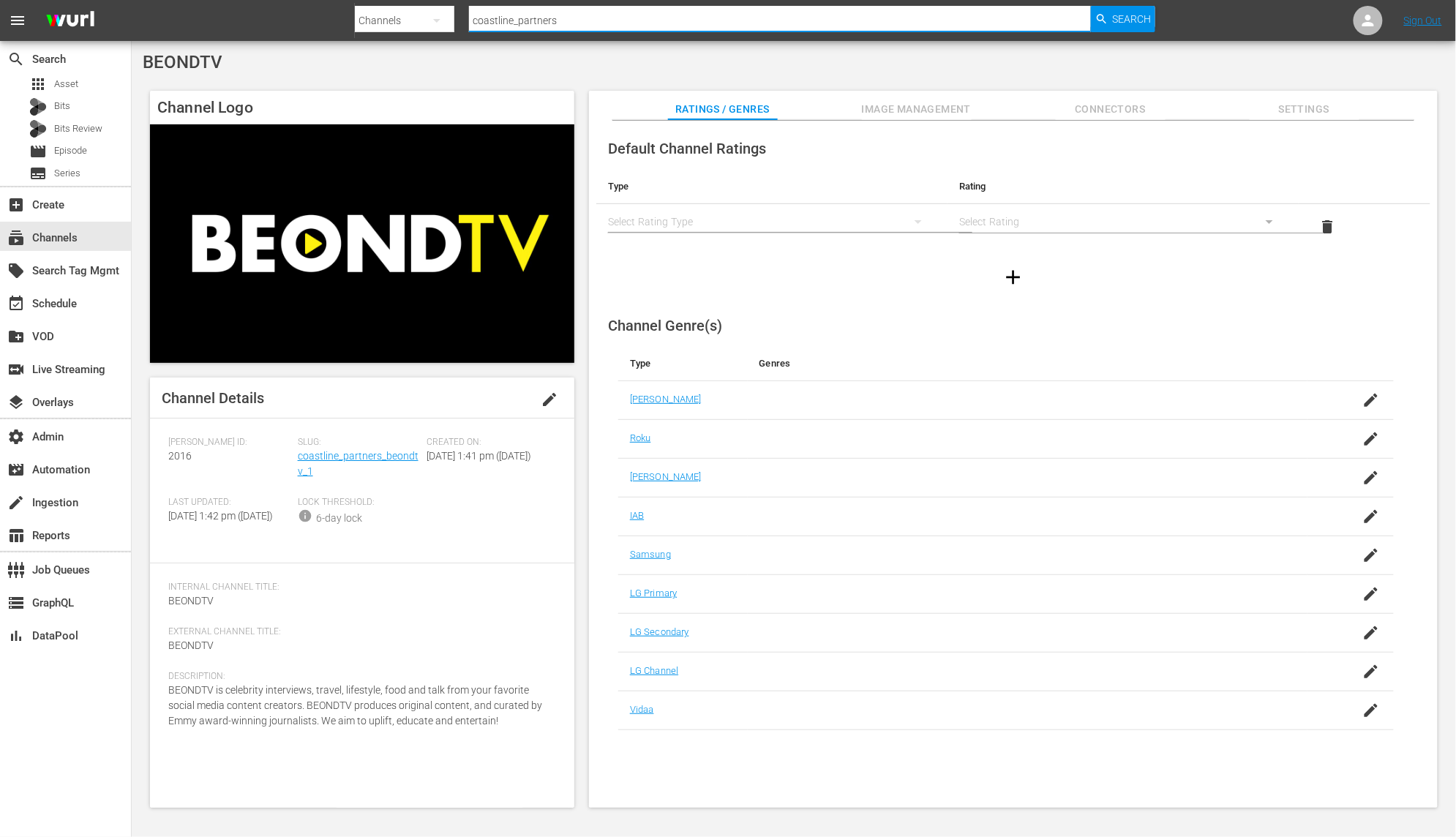
drag, startPoint x: 577, startPoint y: 16, endPoint x: 424, endPoint y: 10, distance: 153.1
click at [424, 10] on div "Search By Channels Search ID, Title, Description, Keywords, or Category coastli…" at bounding box center [755, 20] width 801 height 35
type input "streaming"
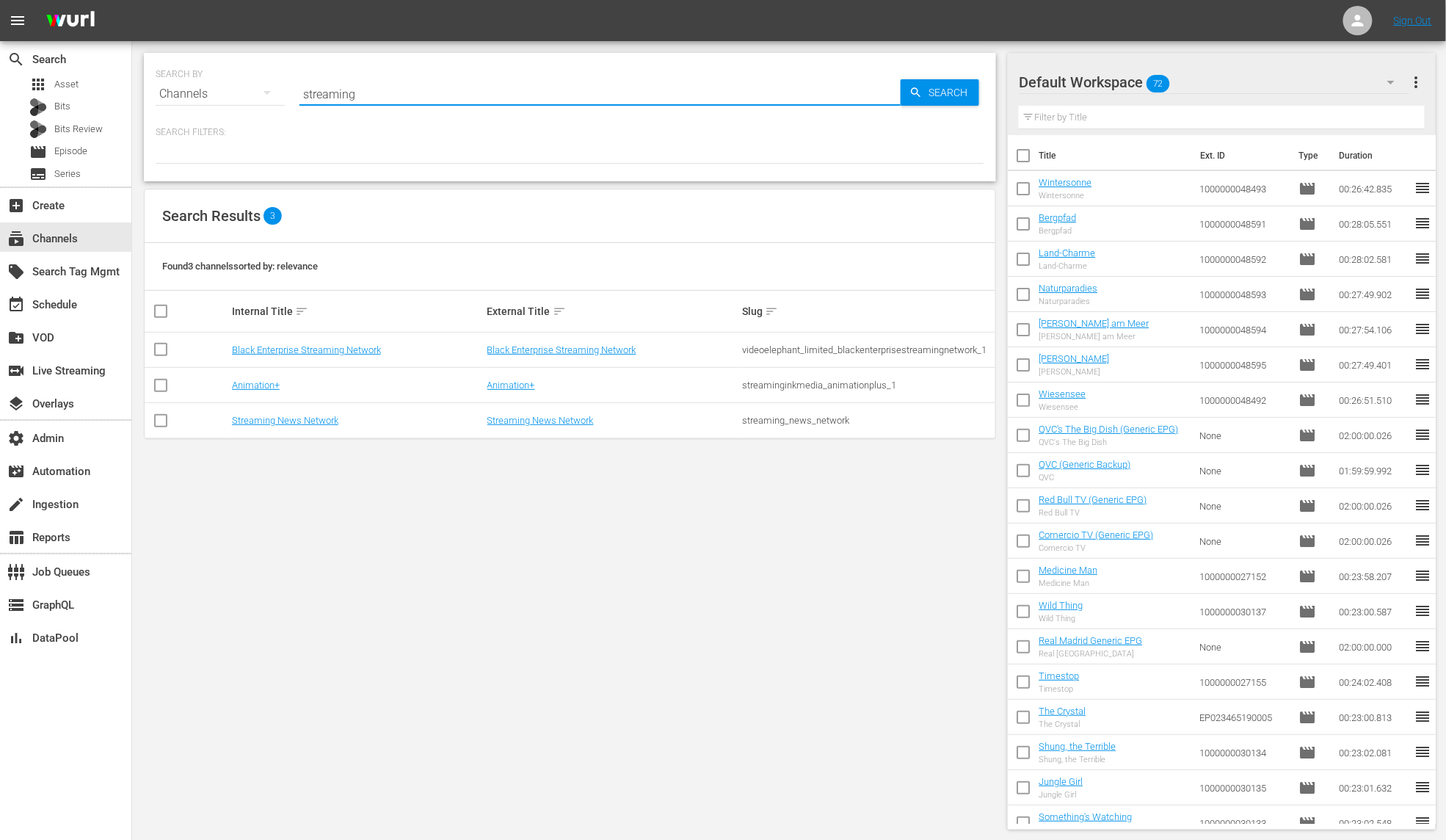
drag, startPoint x: 458, startPoint y: 97, endPoint x: 180, endPoint y: 102, distance: 278.0
click at [180, 102] on div "SEARCH BY Search By Channels Search ID, Title, Description, Keywords, or Catego…" at bounding box center [570, 85] width 828 height 52
type input "s"
type input "value"
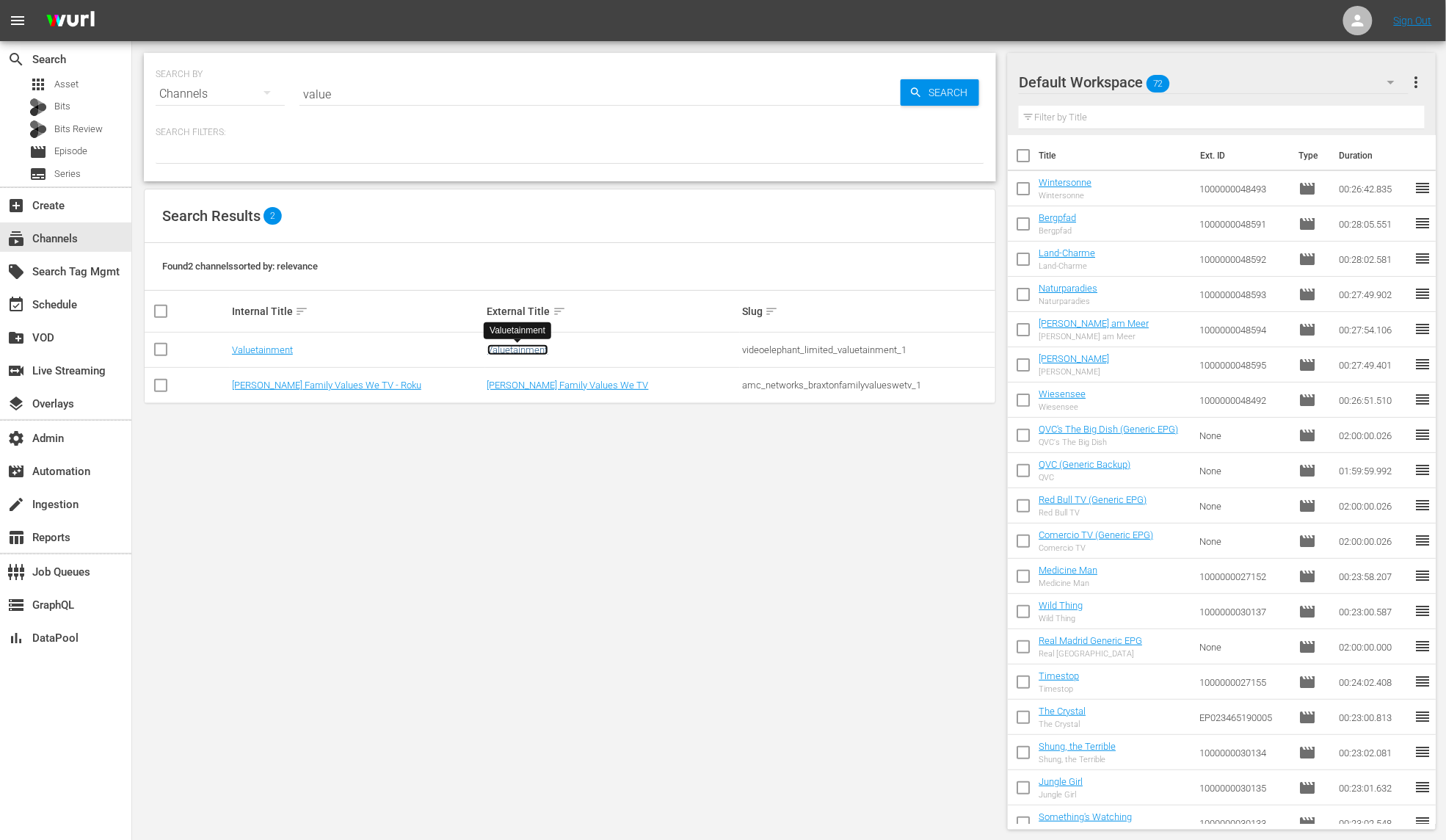
click at [503, 348] on link "Valuetainment" at bounding box center [517, 349] width 61 height 11
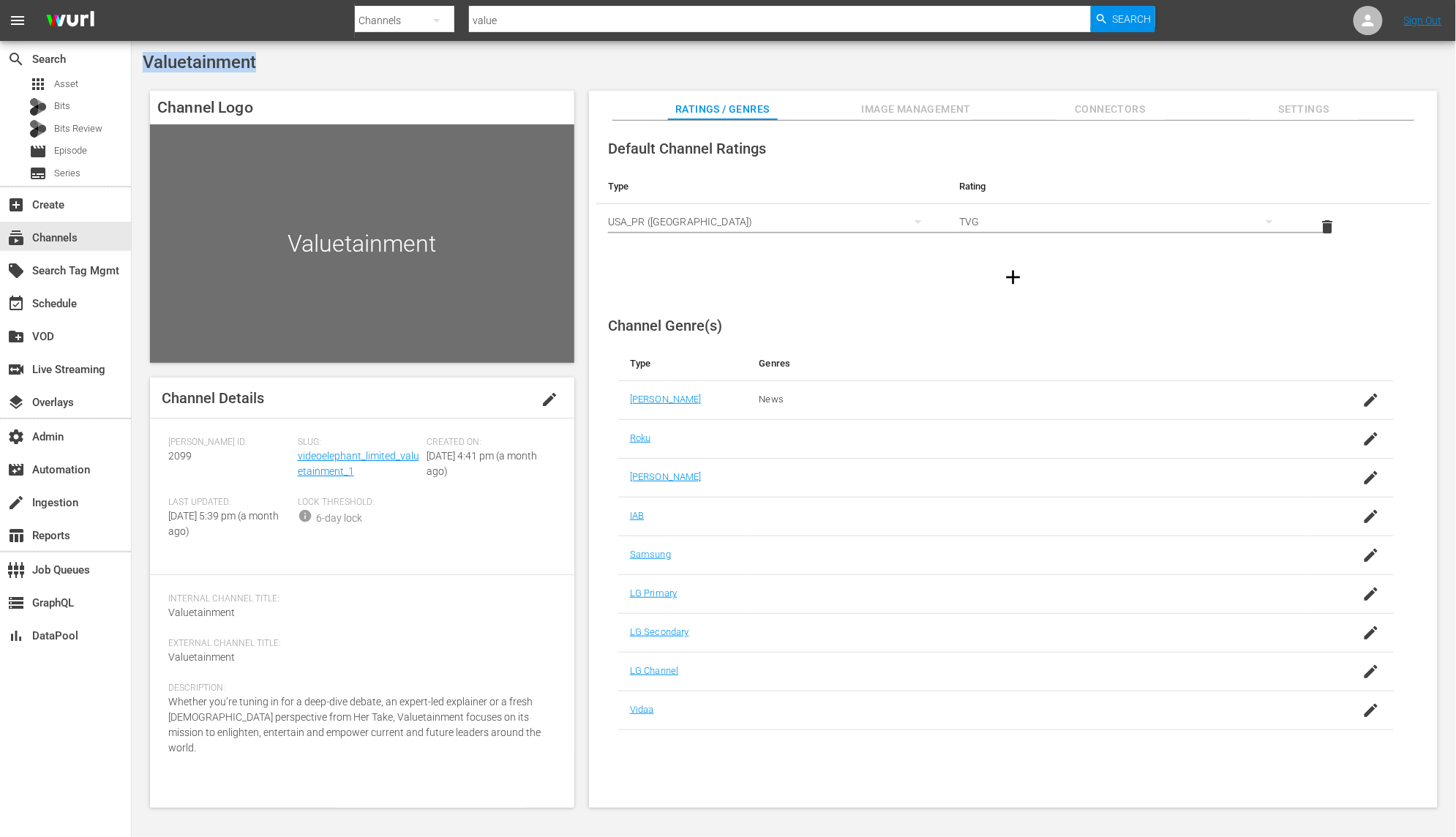
drag, startPoint x: 266, startPoint y: 53, endPoint x: 133, endPoint y: 69, distance: 134.0
click at [133, 69] on div "Valuetainment Channel Logo Valuetainment Channel Details edit [PERSON_NAME] ID:…" at bounding box center [794, 434] width 1324 height 786
copy span "Valuetainment"
click at [345, 460] on link "videoelephant_limited_valuetainment_1" at bounding box center [358, 464] width 122 height 27
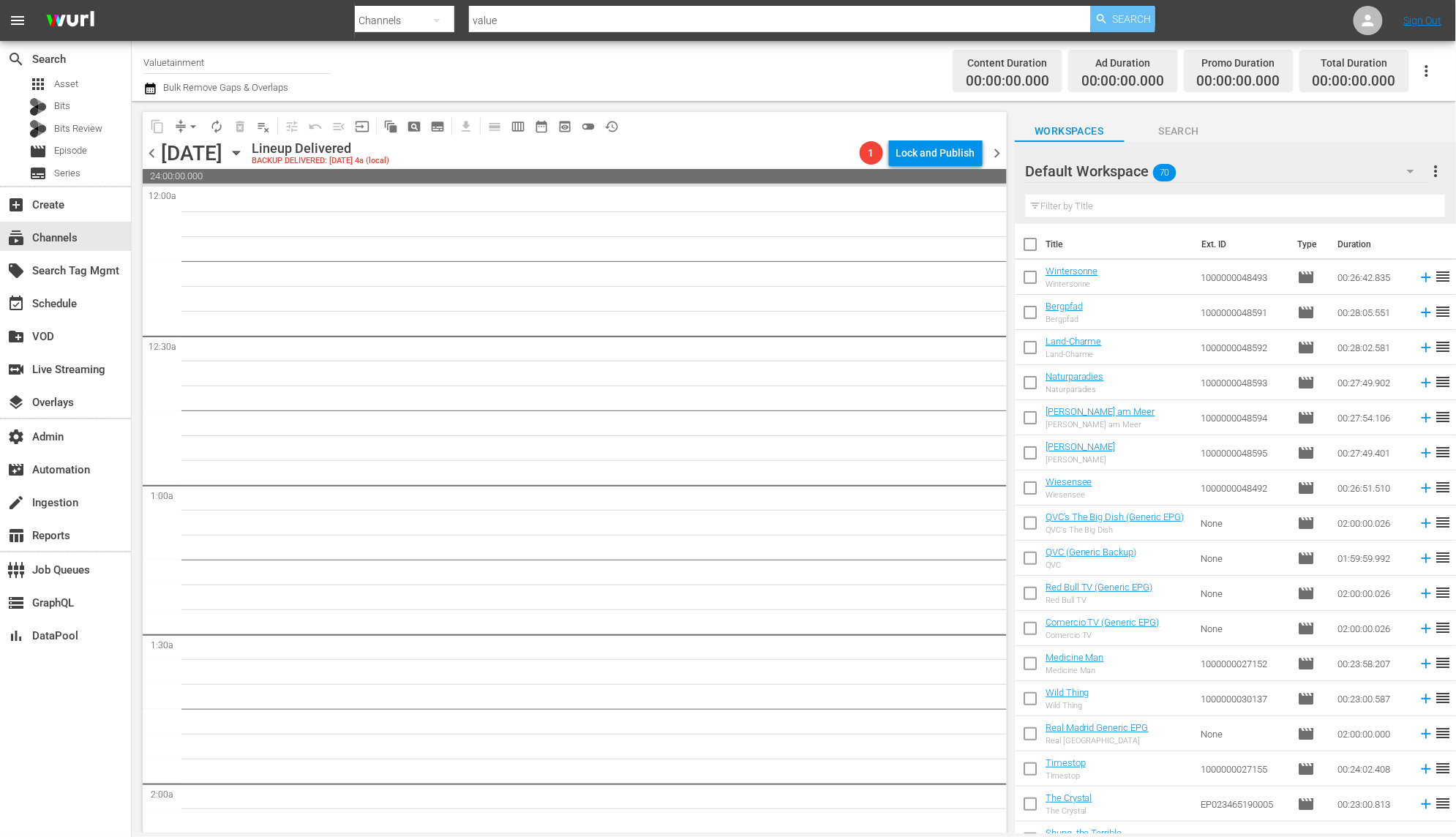
click at [1113, 23] on span "Search" at bounding box center [1131, 18] width 39 height 26
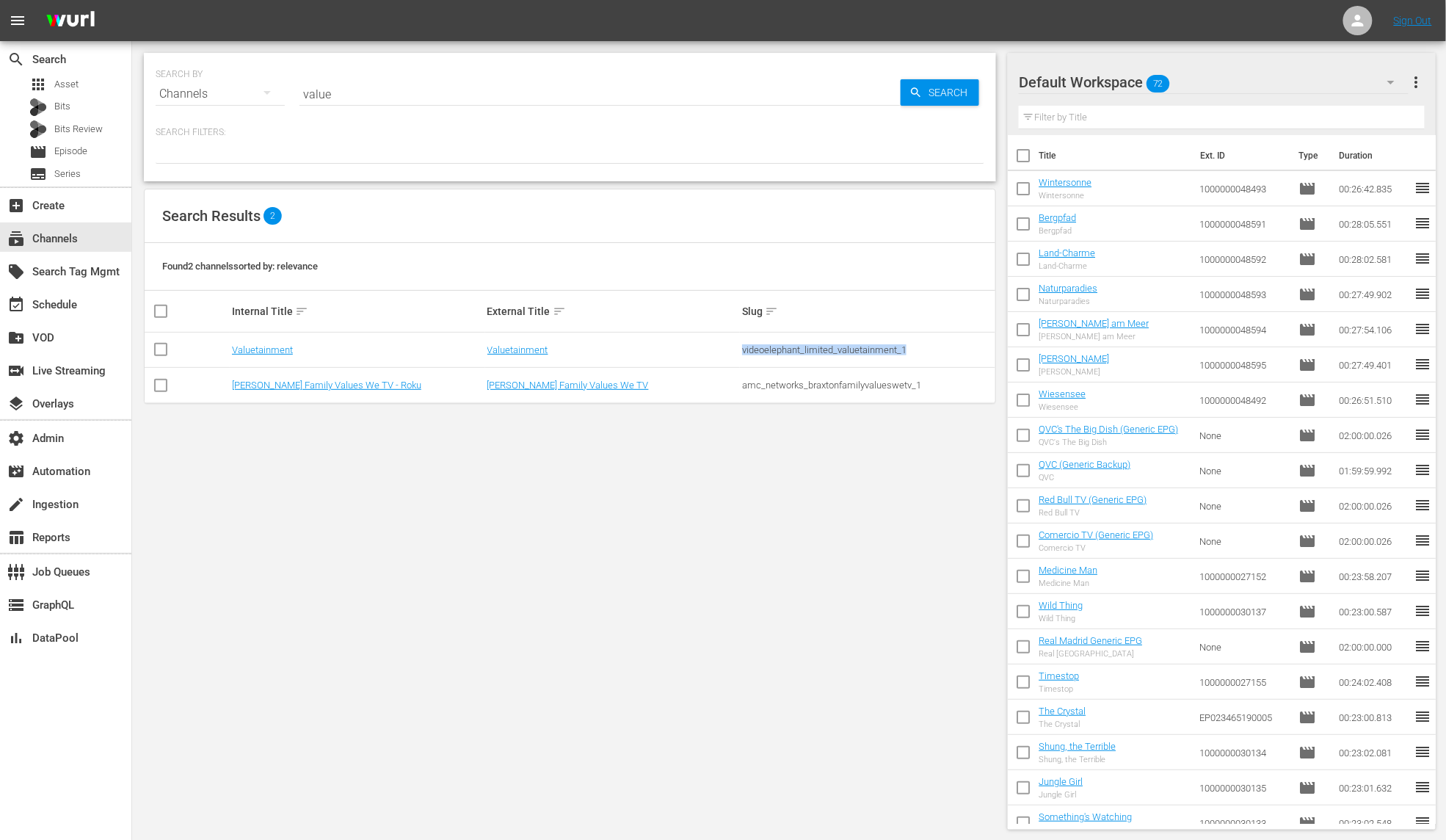
drag, startPoint x: 915, startPoint y: 355, endPoint x: 741, endPoint y: 352, distance: 174.0
click at [741, 352] on td "videoelephant_limited_valuetainment_1" at bounding box center [867, 349] width 255 height 35
copy div "videoelephant_limited_valuetainment_1"
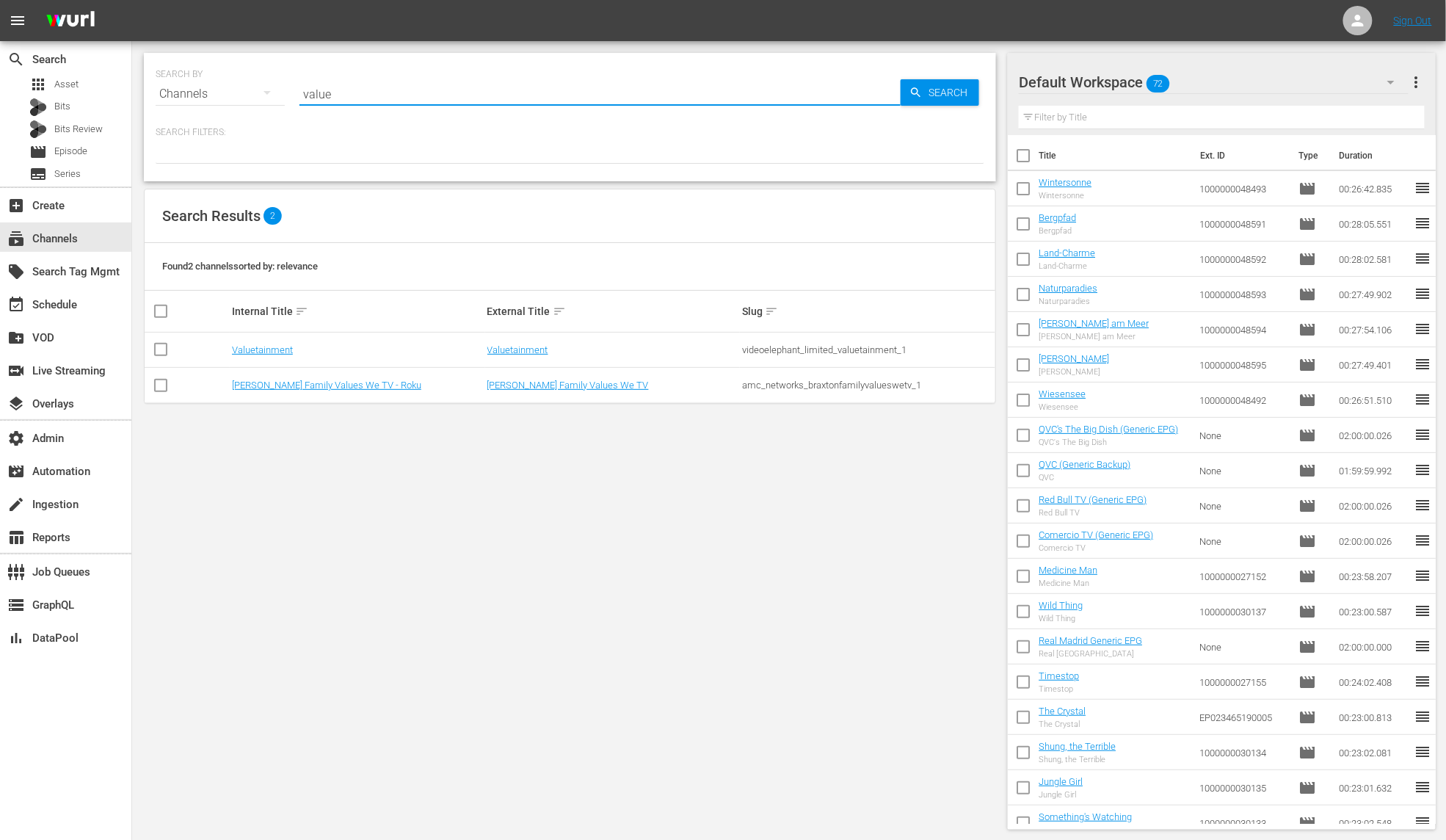
drag, startPoint x: 304, startPoint y: 87, endPoint x: 207, endPoint y: 87, distance: 97.0
click at [207, 87] on div "SEARCH BY Search By Channels Search ID, Title, Description, Keywords, or Catego…" at bounding box center [570, 85] width 828 height 52
paste input "ideoelephant_limited_valuetainment_1"
type input "videoelephant_limited_valuetainment_1"
click at [958, 87] on span "Search" at bounding box center [951, 92] width 56 height 26
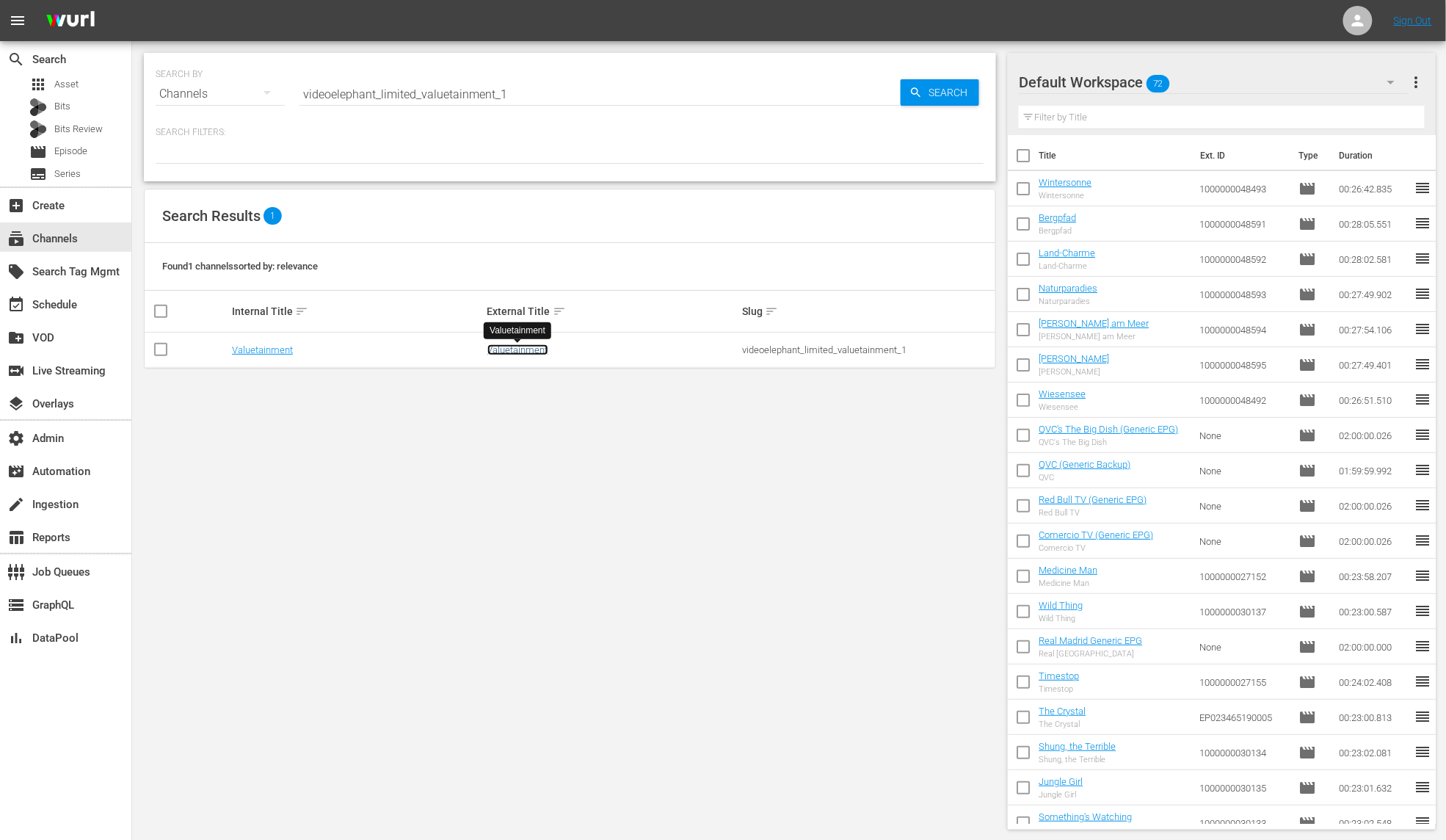
click at [529, 351] on link "Valuetainment" at bounding box center [517, 349] width 61 height 11
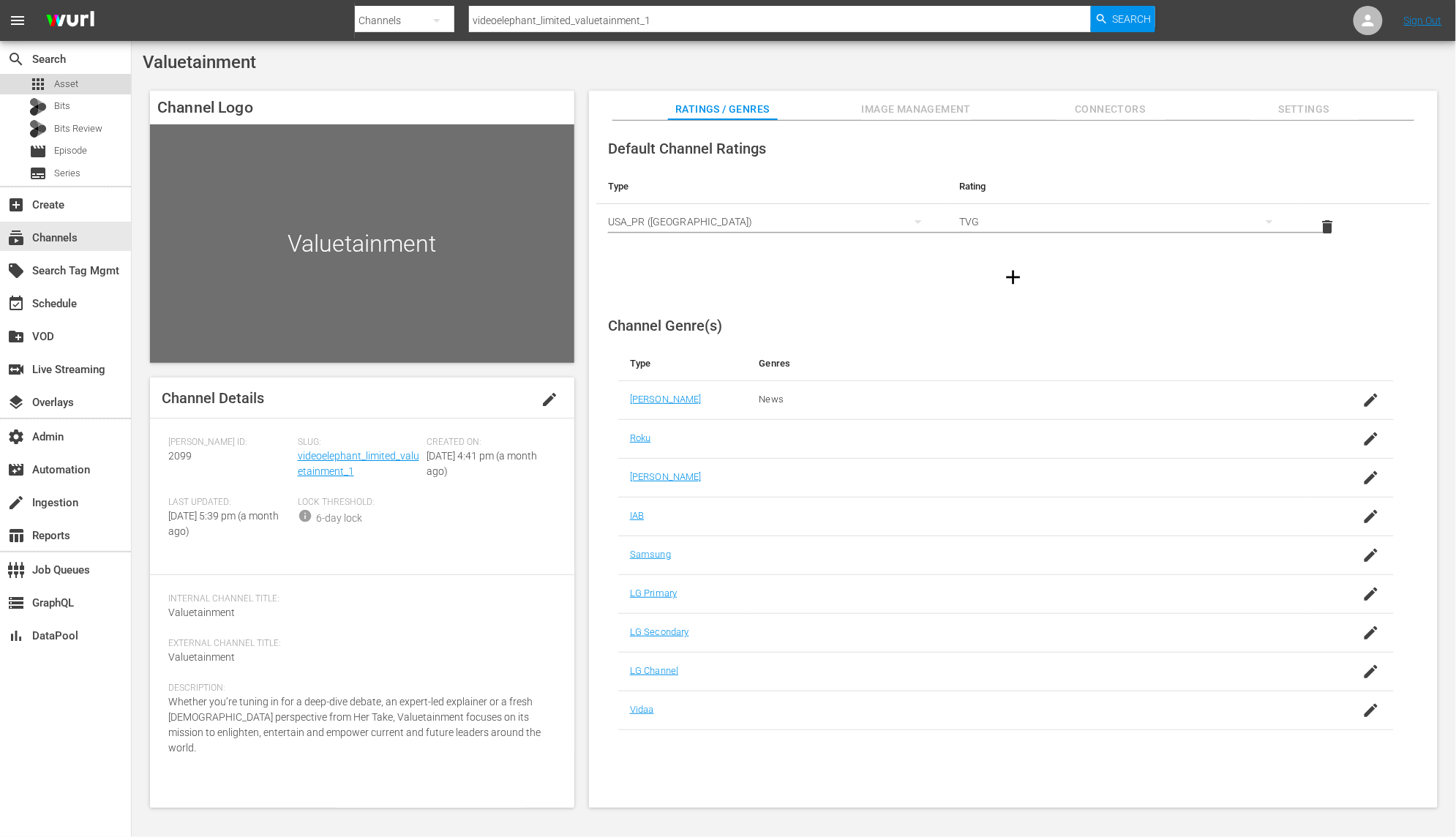
click at [97, 84] on div "apps Asset" at bounding box center [65, 84] width 131 height 21
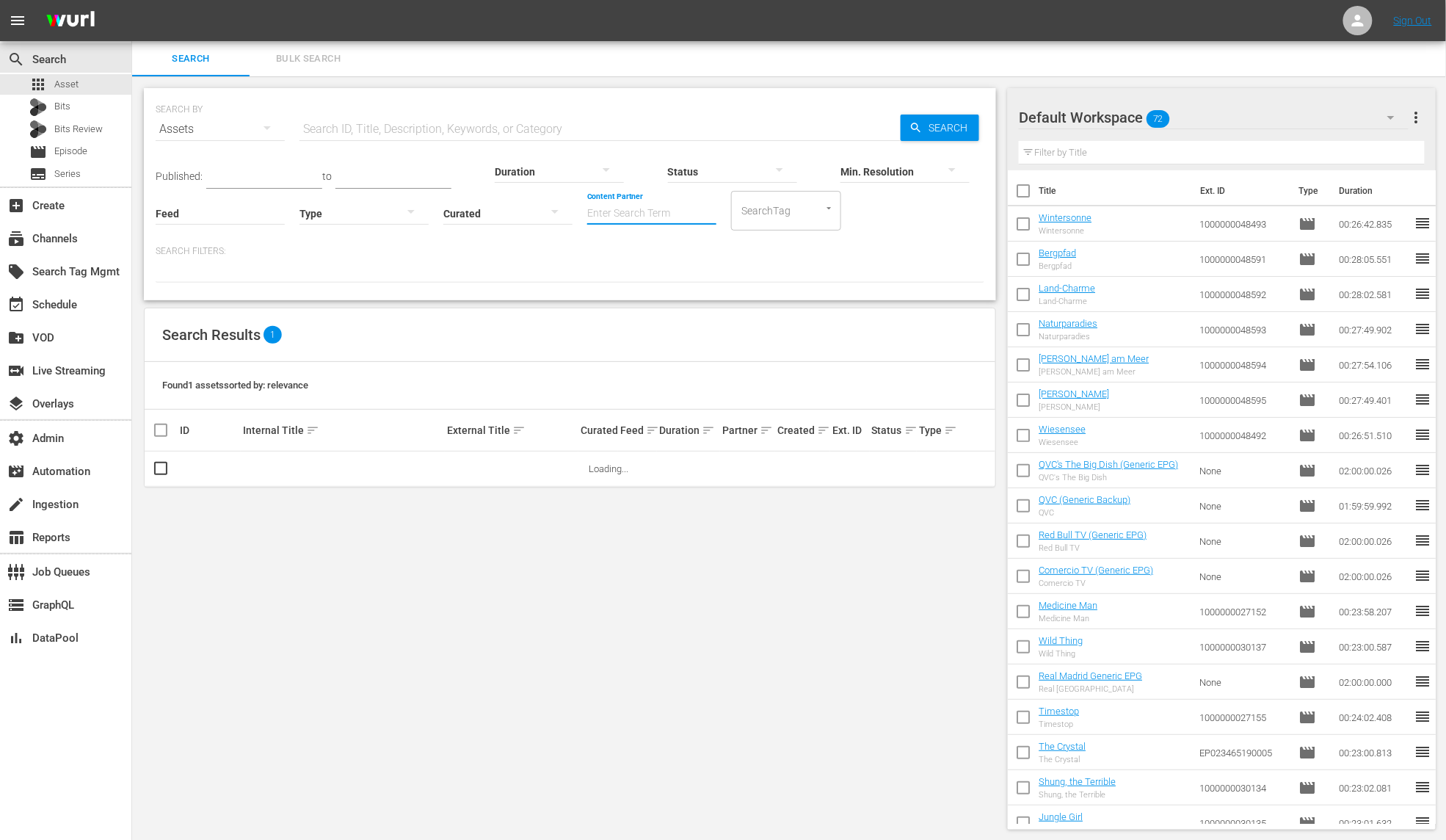
click at [601, 212] on input "Content Partner" at bounding box center [652, 215] width 129 height 52
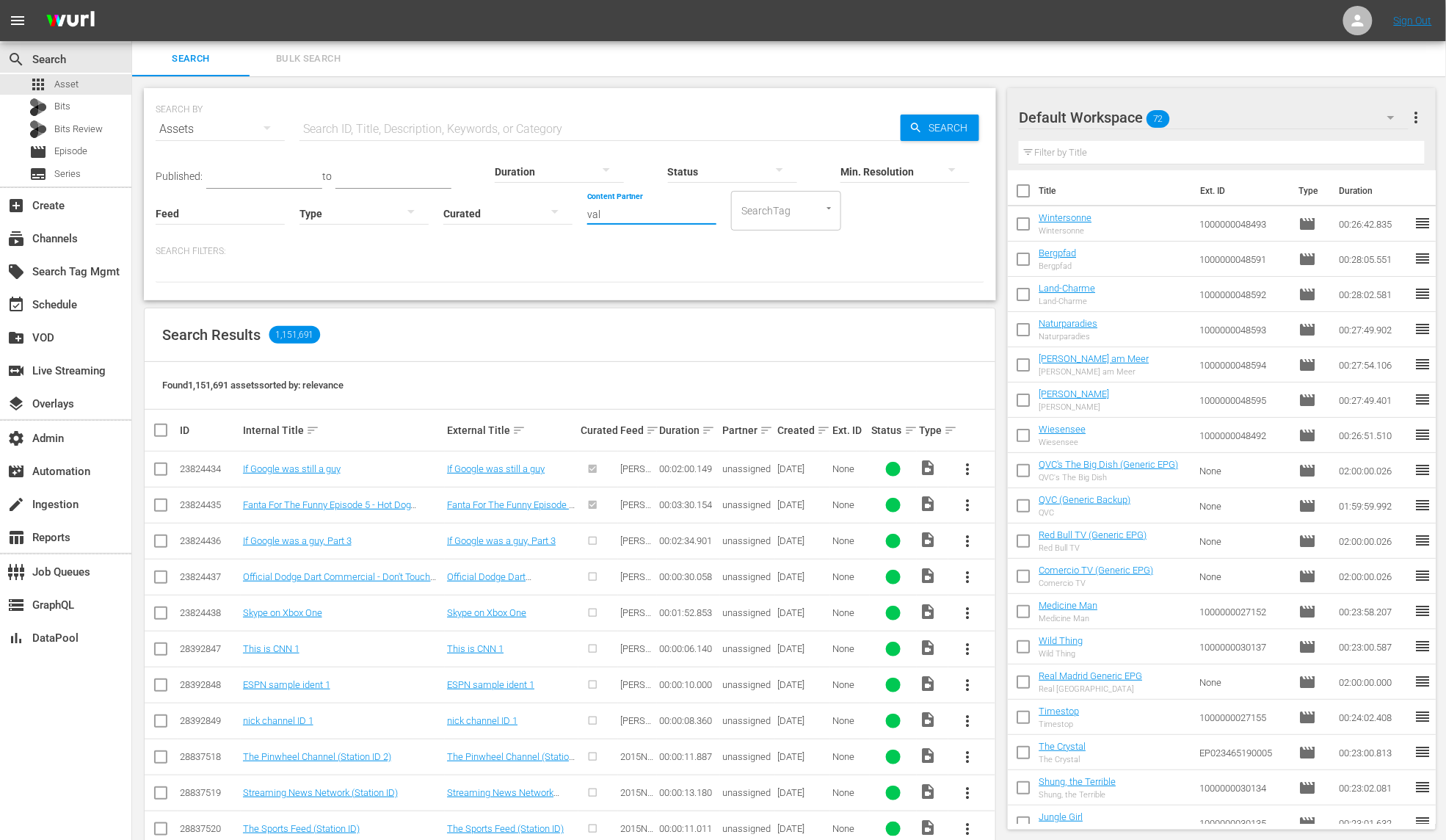
drag, startPoint x: 635, startPoint y: 212, endPoint x: 538, endPoint y: 213, distance: 97.0
click at [538, 213] on div "Published: to Duration Status Min. Resolution Feed Feed Title Type Curated Cont…" at bounding box center [570, 188] width 828 height 83
drag, startPoint x: 654, startPoint y: 214, endPoint x: 547, endPoint y: 214, distance: 107.0
click at [547, 214] on div "Published: to Duration Status Min. Resolution Feed Feed Title Type Curated Cont…" at bounding box center [570, 188] width 828 height 83
drag, startPoint x: 614, startPoint y: 216, endPoint x: 540, endPoint y: 201, distance: 75.5
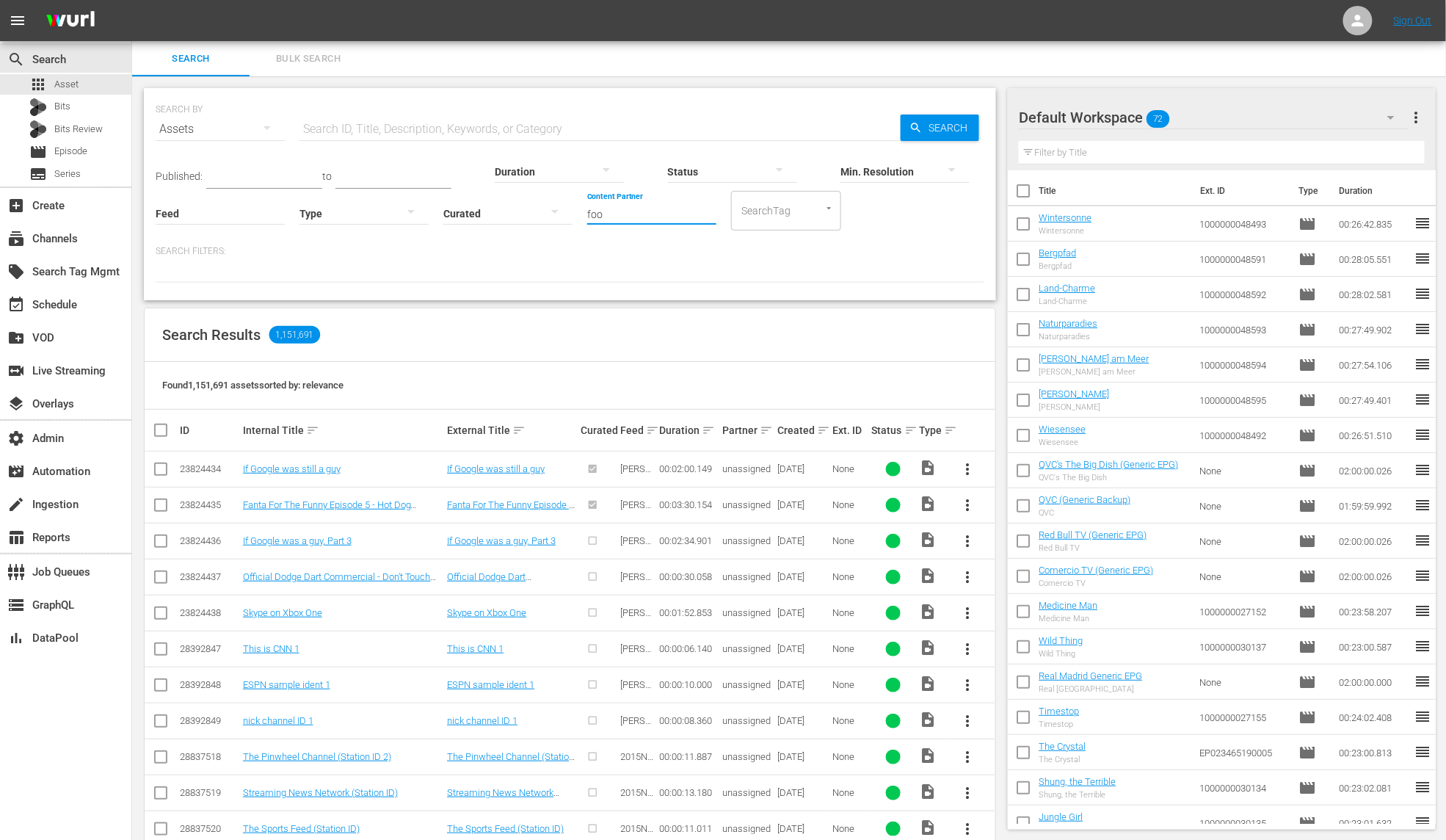
click at [540, 202] on div "Published: to Duration Status Min. Resolution Feed Feed Title Type Curated Cont…" at bounding box center [570, 188] width 828 height 83
drag, startPoint x: 627, startPoint y: 212, endPoint x: 559, endPoint y: 204, distance: 68.5
click at [559, 205] on div "Published: to Duration Status Min. Resolution Feed Feed Title Type Curated Cont…" at bounding box center [570, 188] width 828 height 83
drag, startPoint x: 652, startPoint y: 221, endPoint x: 517, endPoint y: 212, distance: 135.3
click at [517, 212] on div "Published: to Duration Status Min. Resolution Feed Feed Title Type Curated Cont…" at bounding box center [570, 188] width 828 height 83
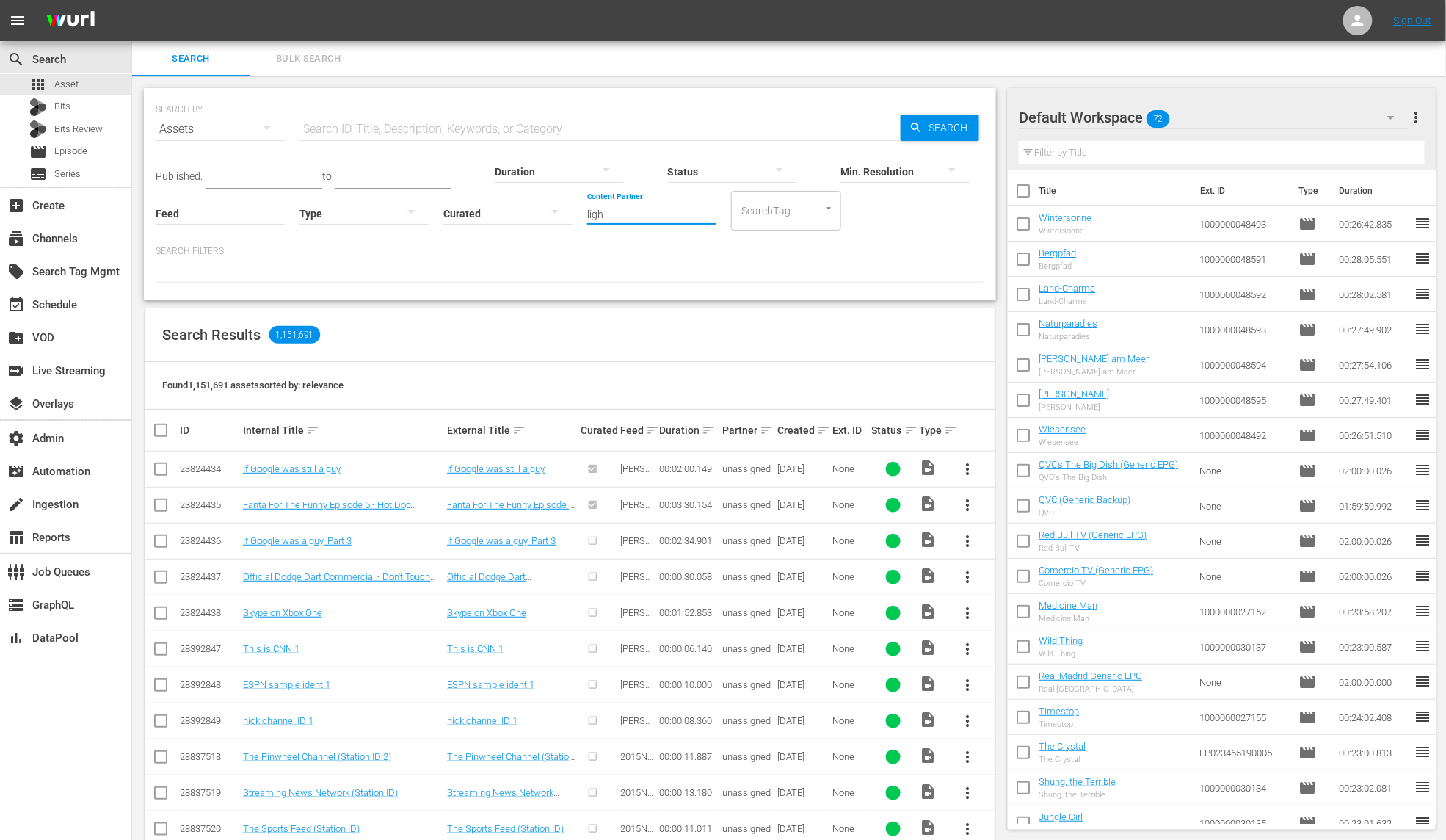
drag, startPoint x: 619, startPoint y: 223, endPoint x: 576, endPoint y: 204, distance: 47.0
click at [576, 204] on div "Published: to Duration Status Min. Resolution Feed Feed Title Type Curated Cont…" at bounding box center [570, 188] width 828 height 83
drag, startPoint x: 609, startPoint y: 210, endPoint x: 550, endPoint y: 189, distance: 62.6
click at [550, 189] on div "Published: to Duration Status Min. Resolution Feed Feed Title Type Curated Cont…" at bounding box center [570, 188] width 828 height 83
drag, startPoint x: 617, startPoint y: 212, endPoint x: 561, endPoint y: 207, distance: 56.2
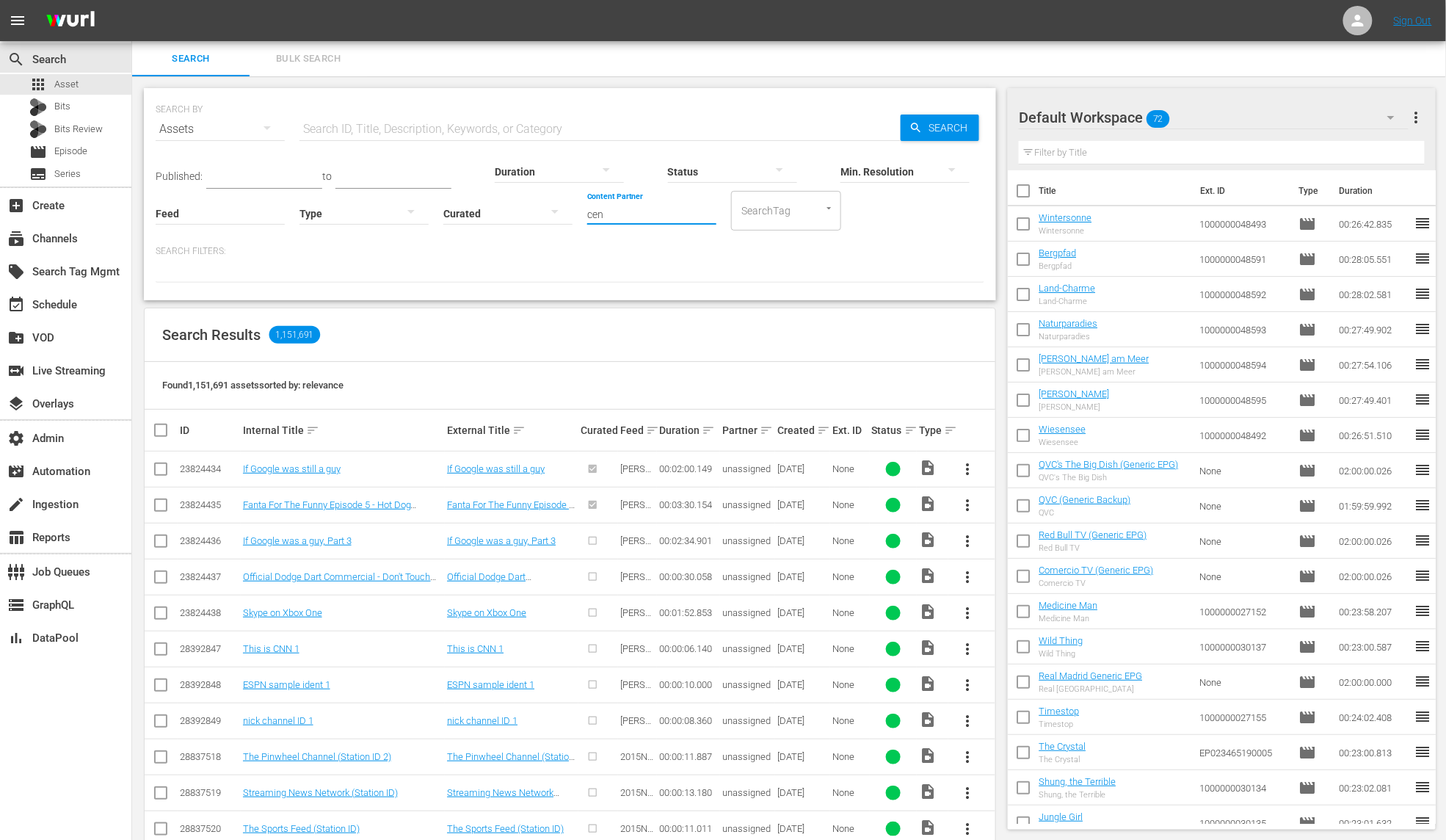
click at [561, 207] on div "Published: to Duration Status Min. Resolution Feed Feed Title Type Curated Cont…" at bounding box center [570, 188] width 828 height 83
type input "trip"
